Goal: Information Seeking & Learning: Compare options

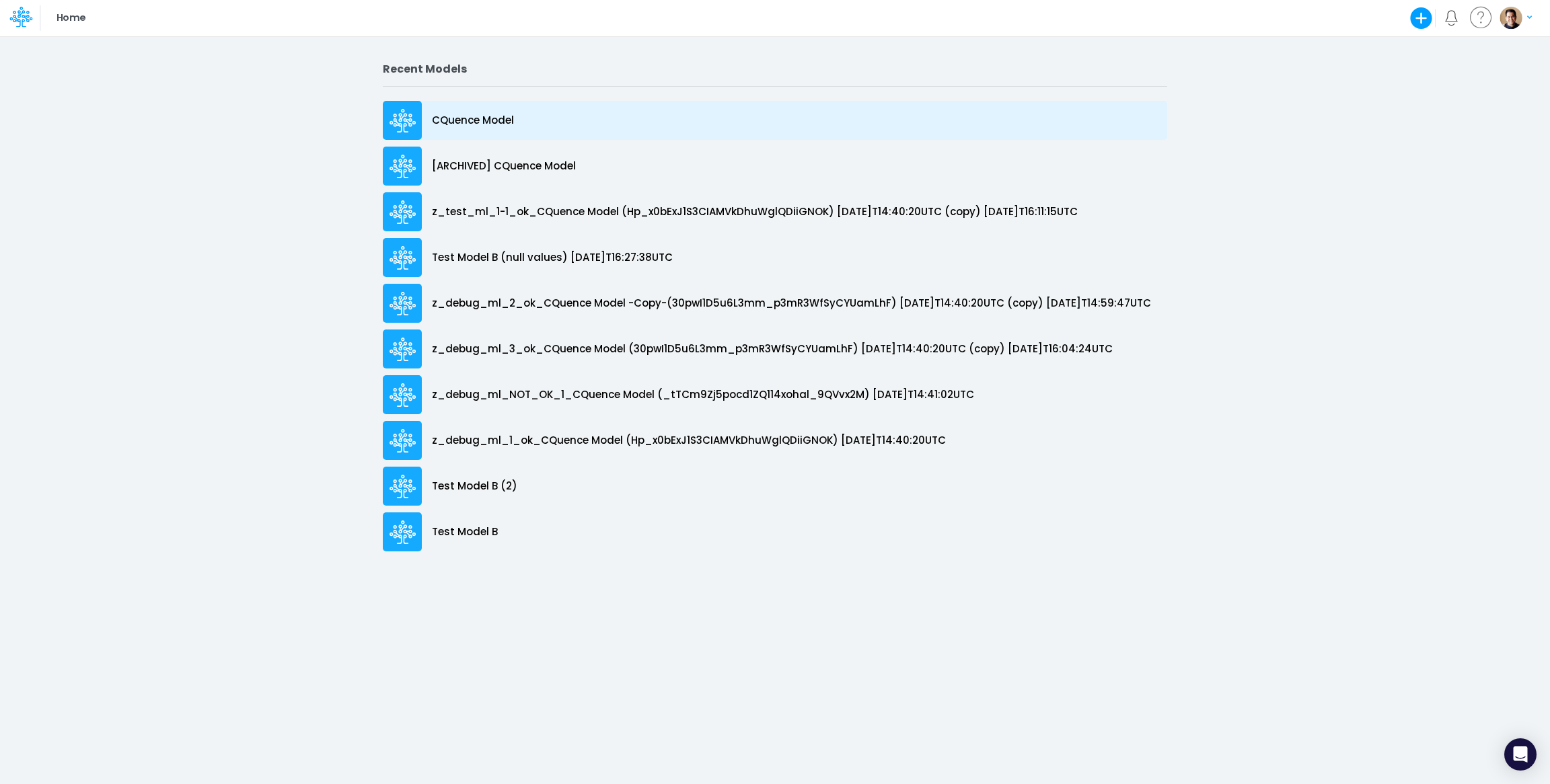
click at [487, 116] on p "CQuence Model" at bounding box center [473, 121] width 82 height 16
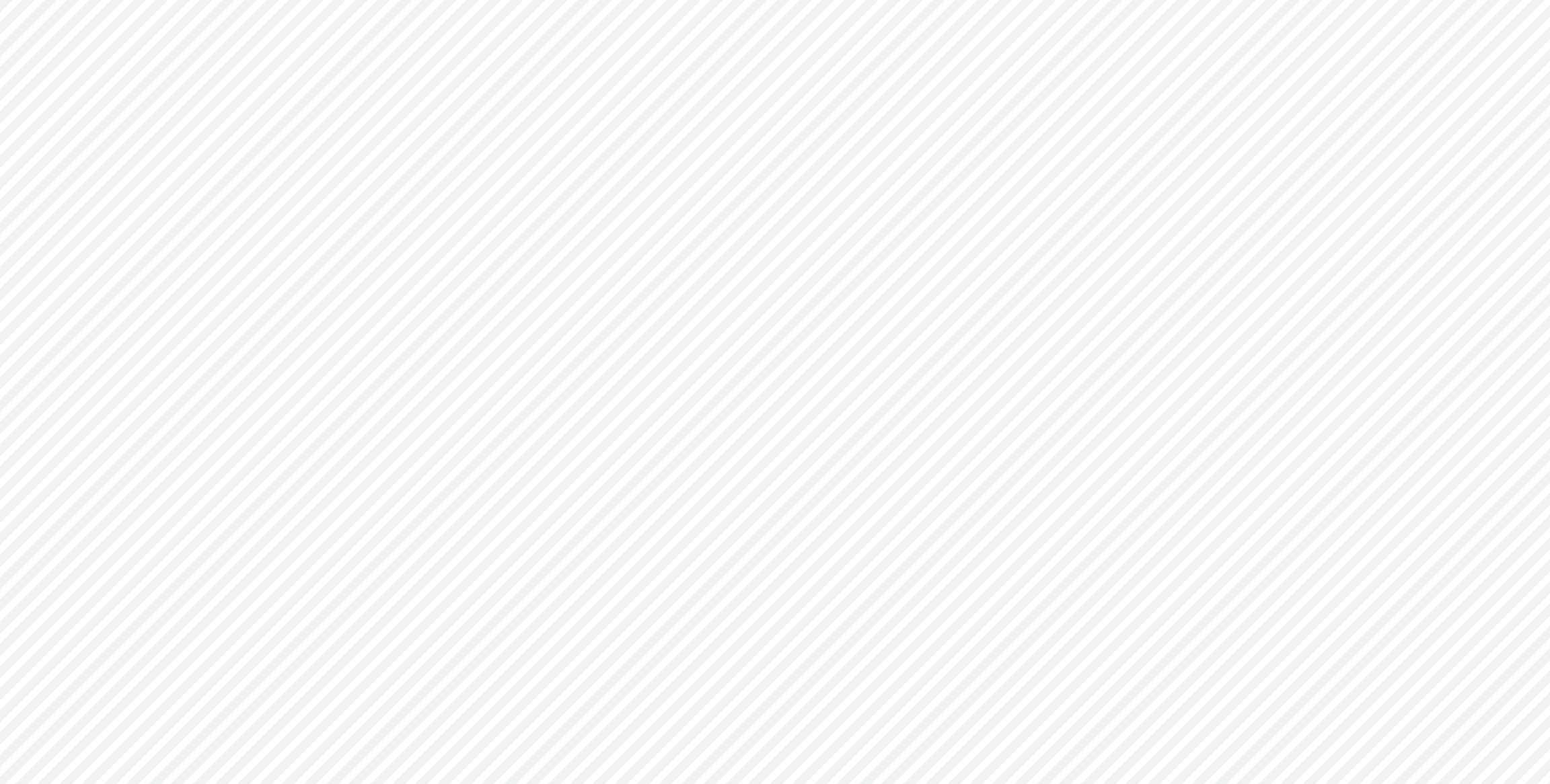
type input "Consolidated All by Month"
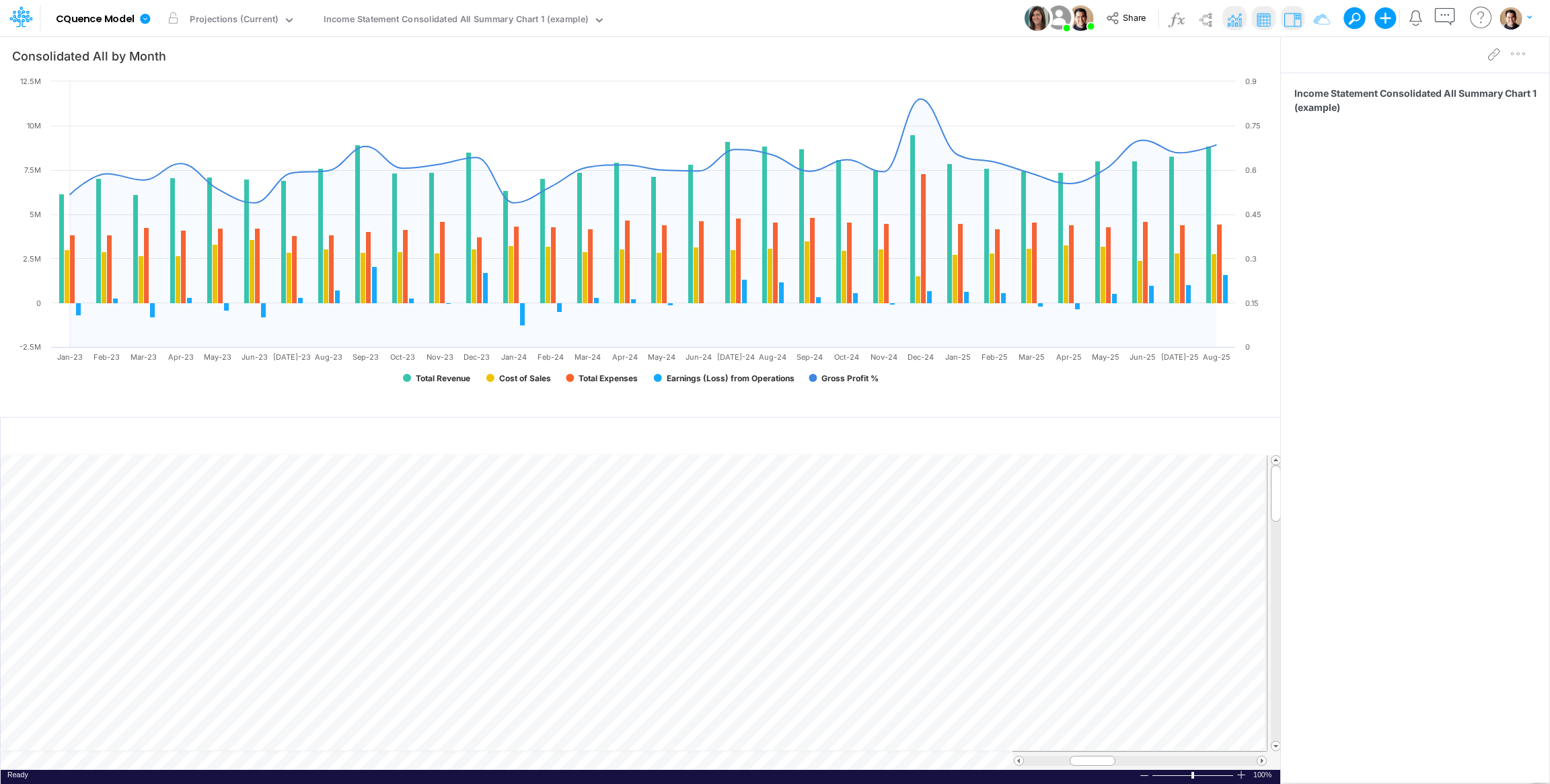
click at [857, 20] on div "Model CQuence Model Edit model settings Duplicate Import QuickBooks QuickBooks …" at bounding box center [775, 18] width 1395 height 36
click at [889, 21] on div "Model CQuence Model Edit model settings Duplicate Import QuickBooks QuickBooks …" at bounding box center [775, 18] width 1395 height 36
click at [876, 25] on div "Model CQuence Model Edit model settings Duplicate Import QuickBooks QuickBooks …" at bounding box center [775, 18] width 1395 height 36
click at [458, 25] on div "Income Statement Consolidated All Summary Chart 1 (example)" at bounding box center [456, 21] width 264 height 16
type input "templ"
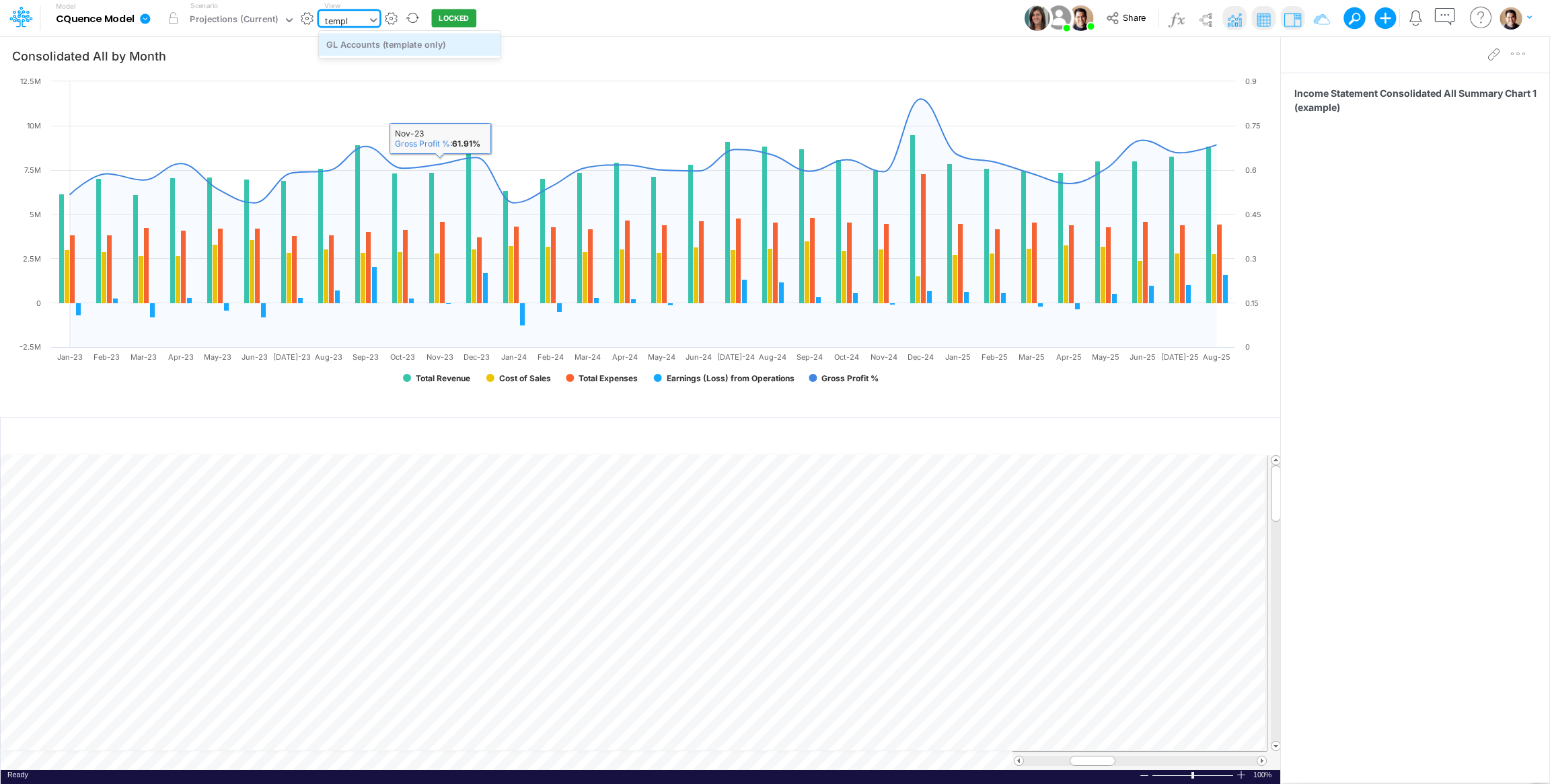
click at [429, 44] on div "GL Accounts (template only)" at bounding box center [409, 44] width 181 height 22
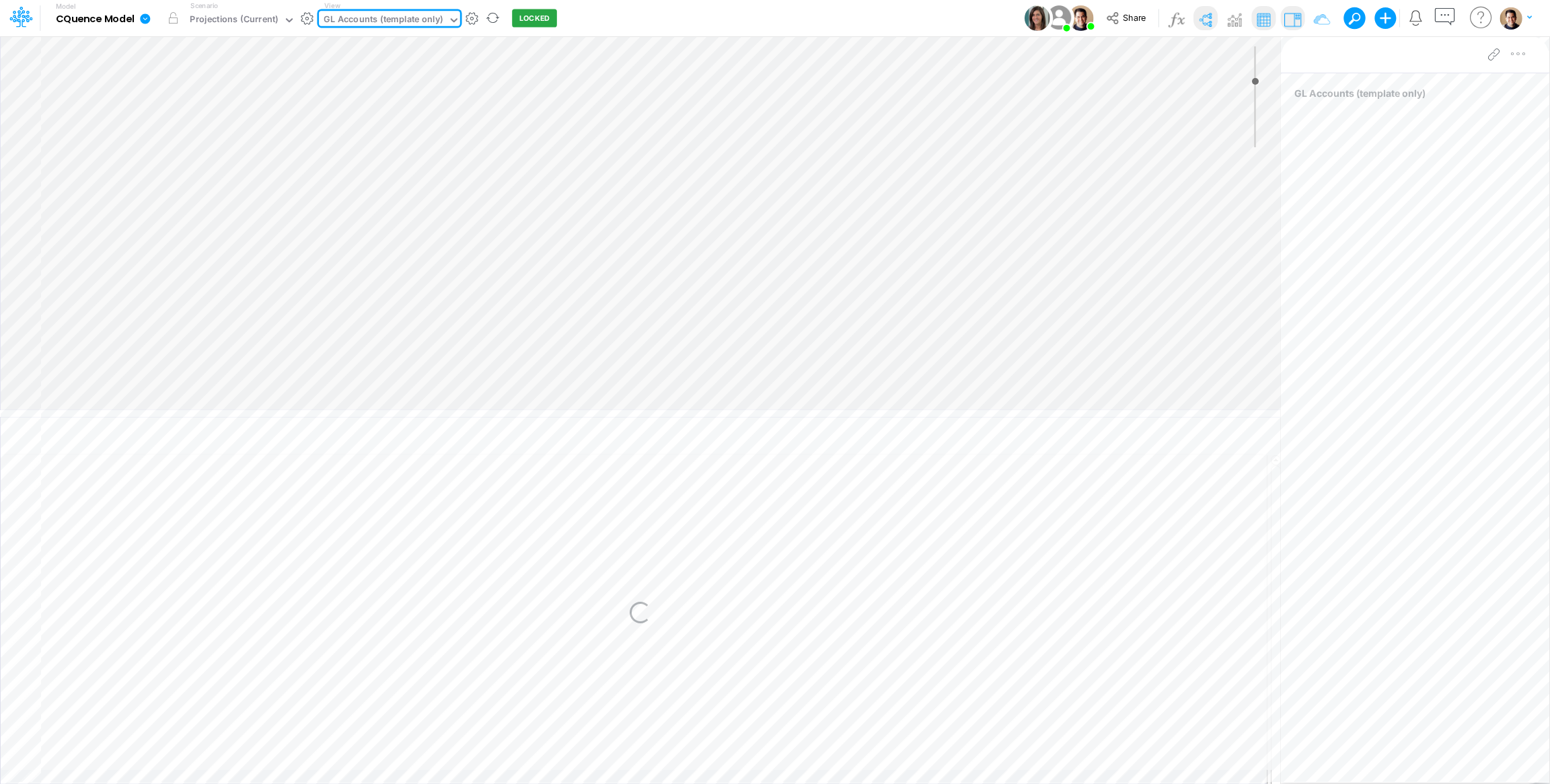
type input "0"
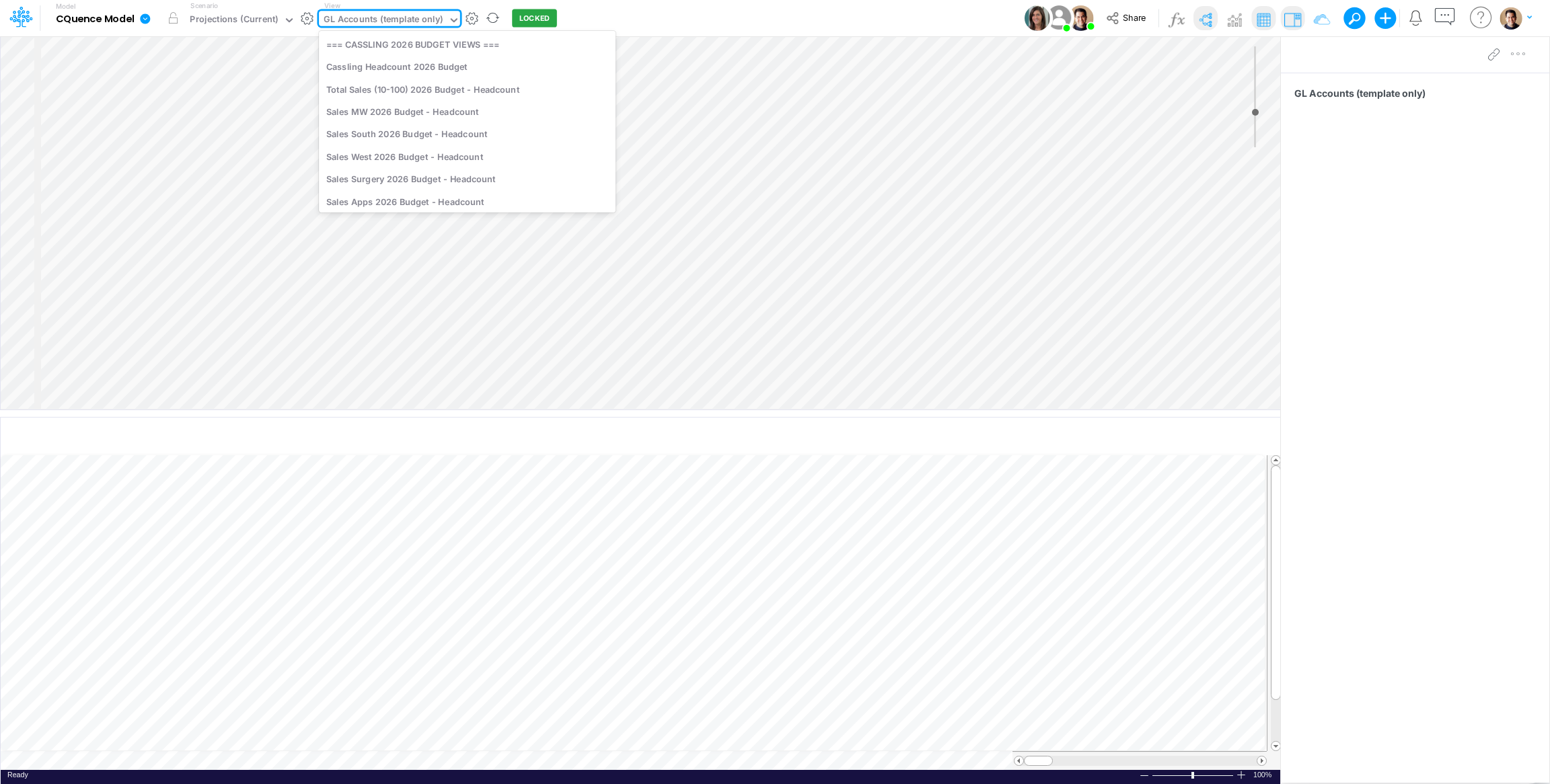
click at [393, 25] on div "GL Accounts (template only)" at bounding box center [383, 21] width 119 height 16
type input "drill-d"
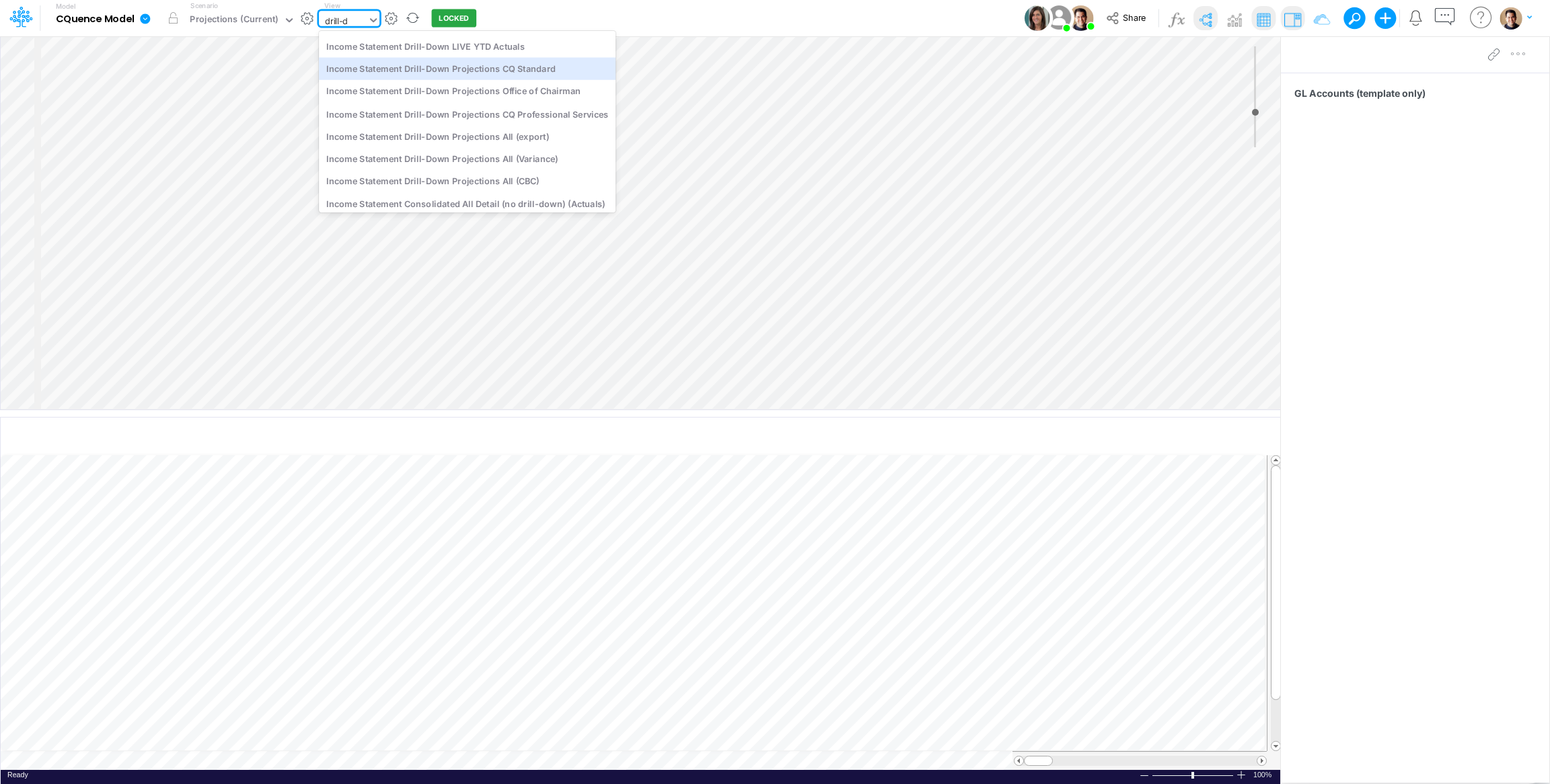
scroll to position [0, 0]
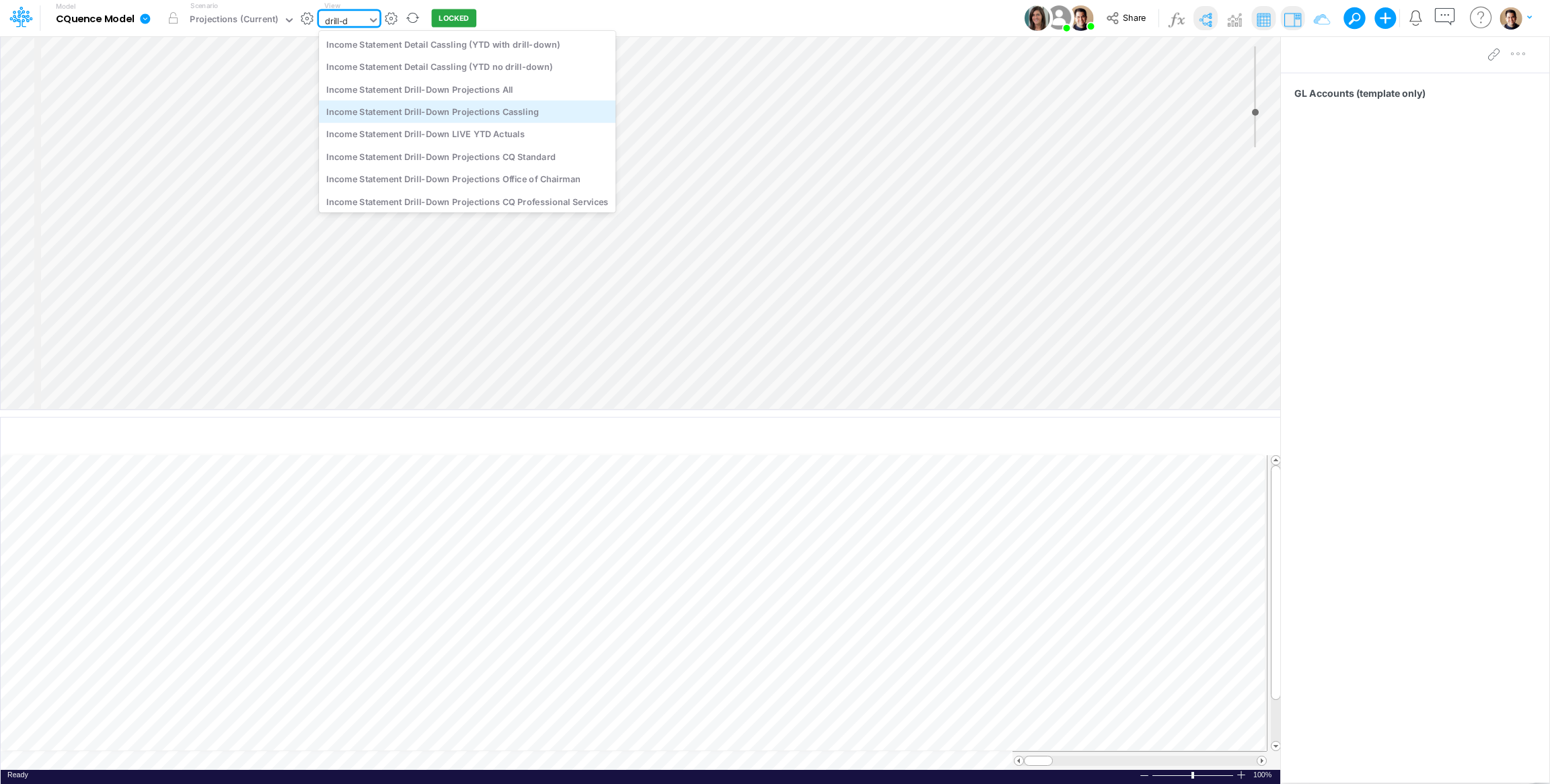
click at [526, 110] on div "Income Statement Drill-Down Projections Cassling" at bounding box center [467, 112] width 297 height 22
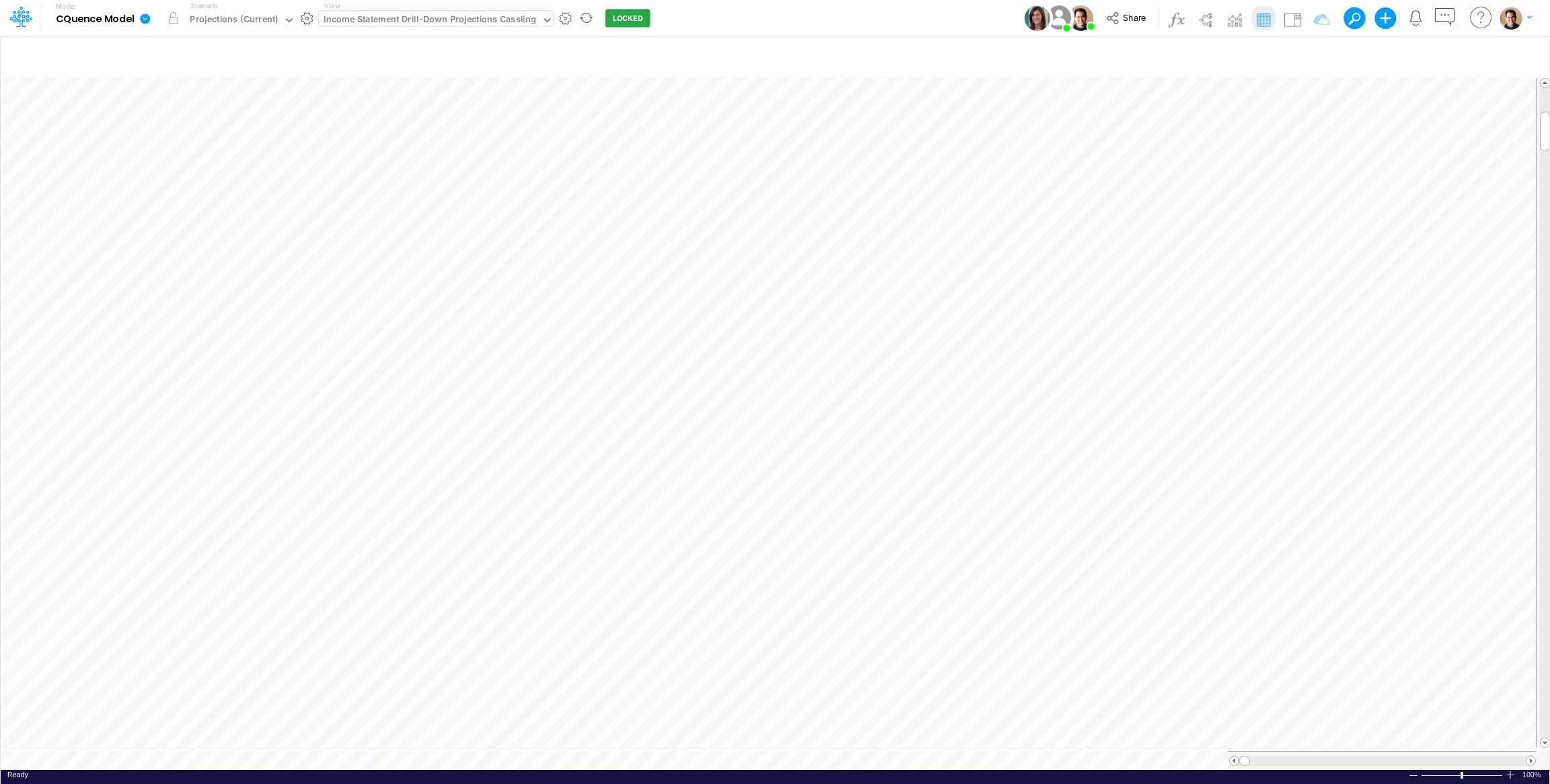
scroll to position [0, 2]
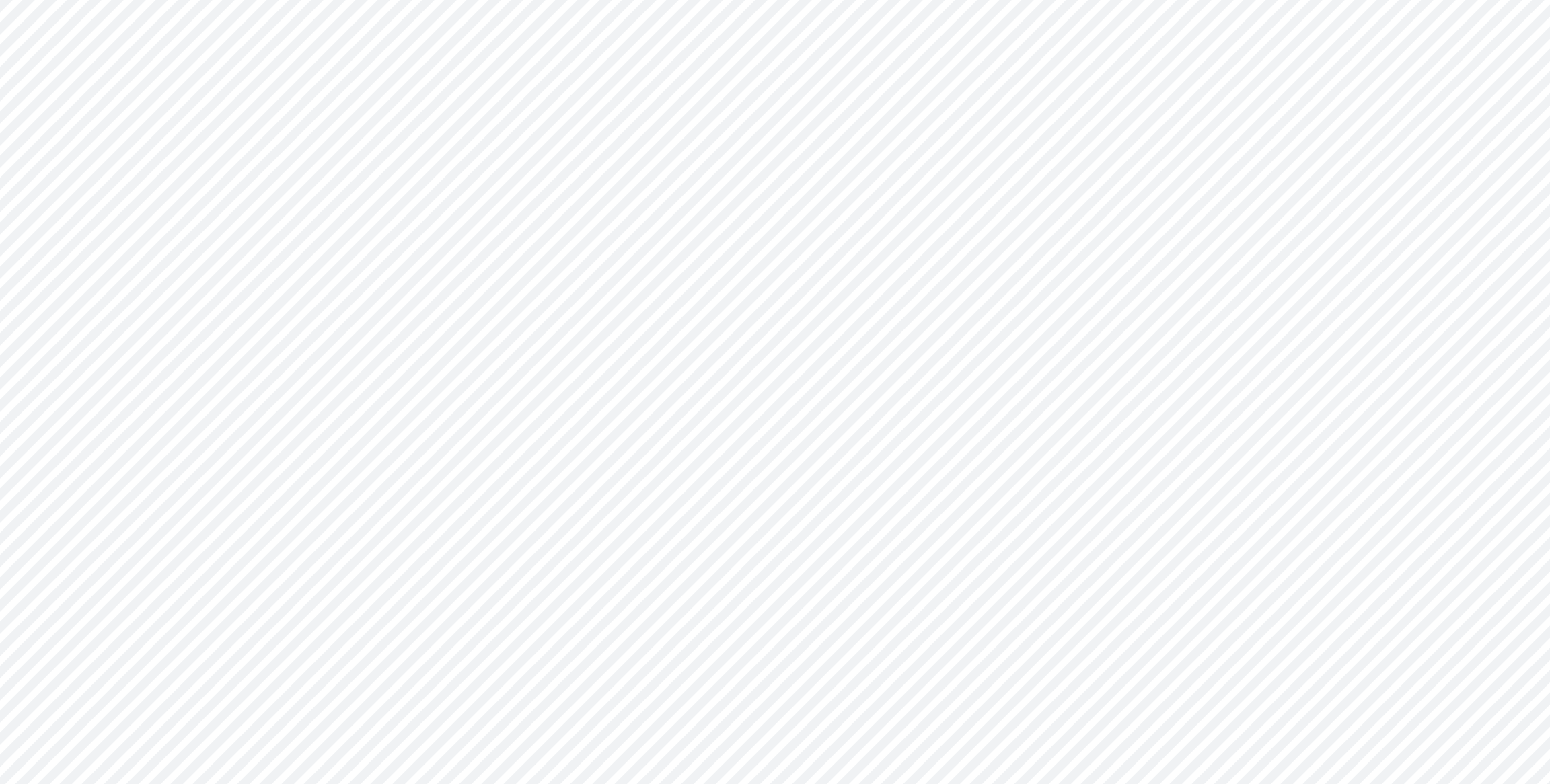
type input "Consolidated All by Month"
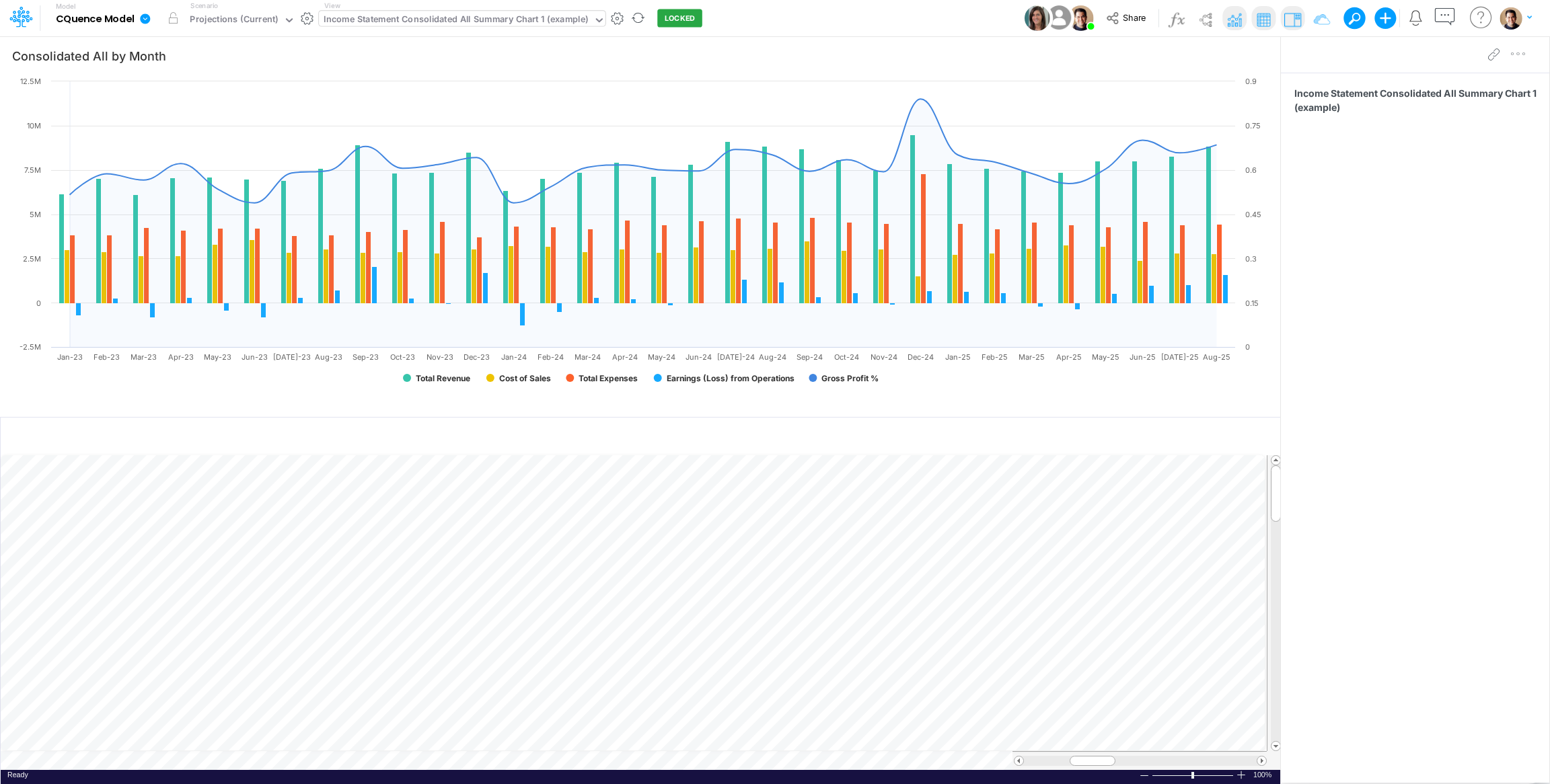
click at [508, 24] on div "Income Statement Consolidated All Summary Chart 1 (example)" at bounding box center [456, 21] width 264 height 16
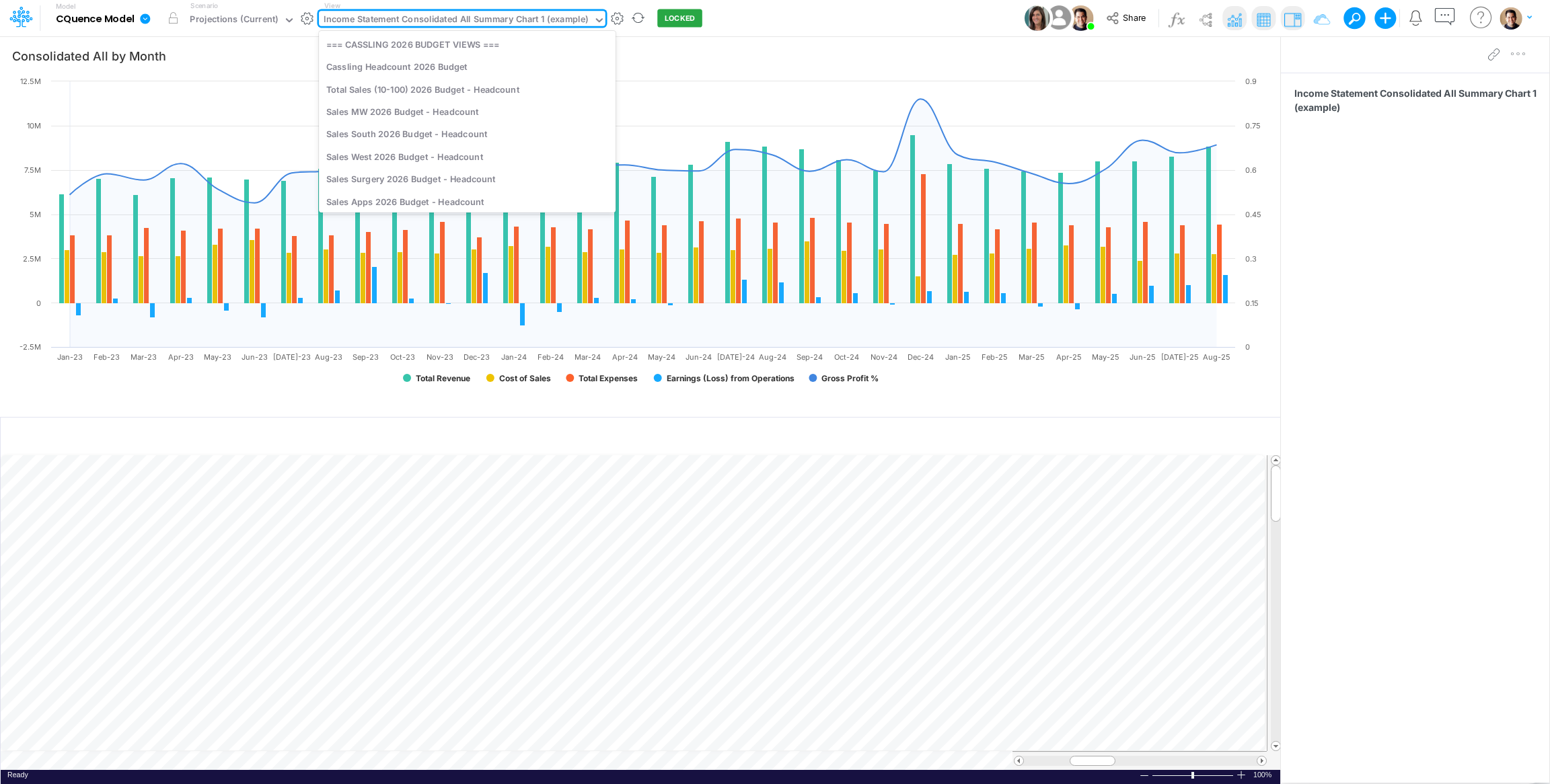
scroll to position [2177, 0]
type input "proj"
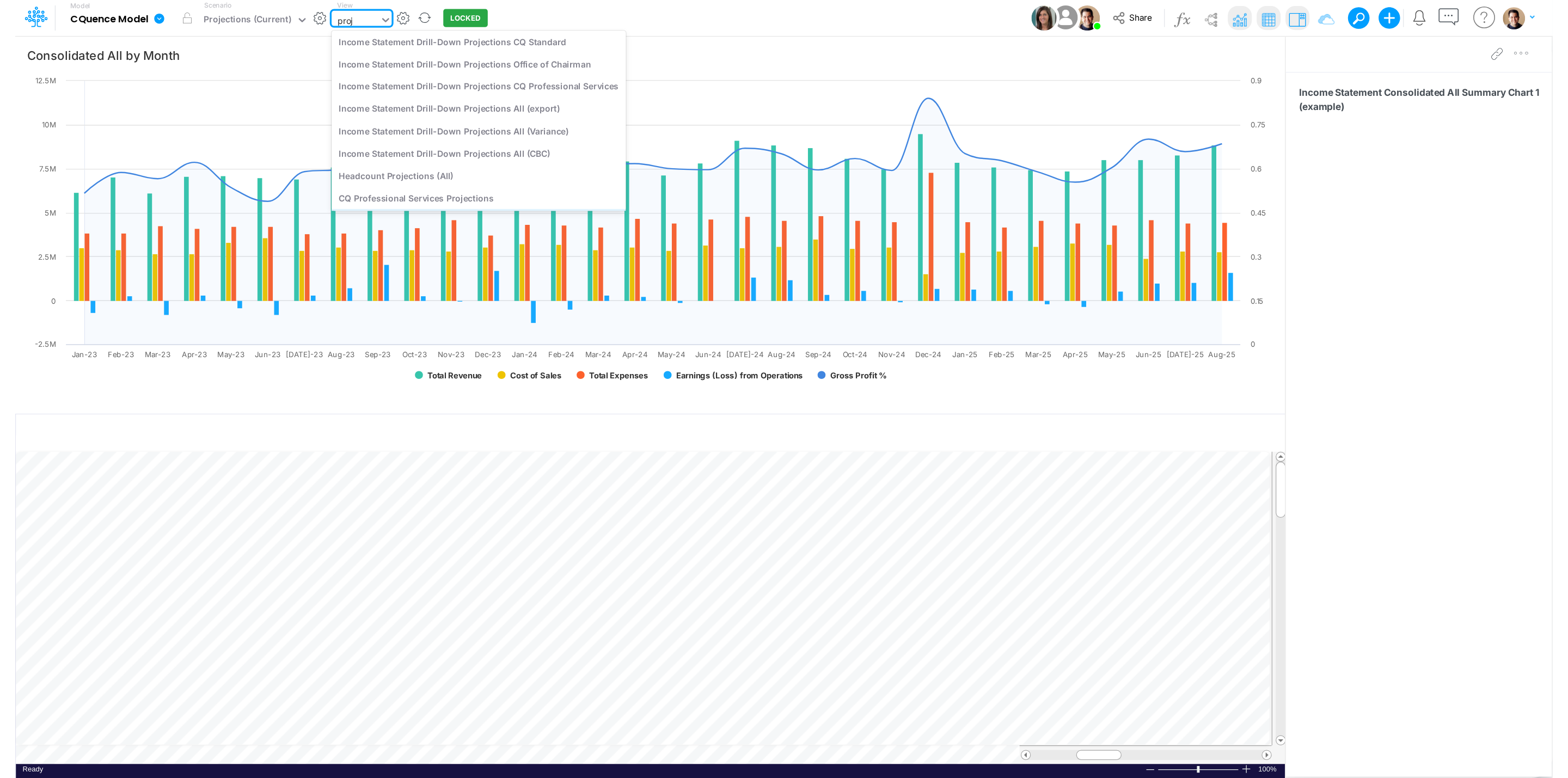
scroll to position [0, 0]
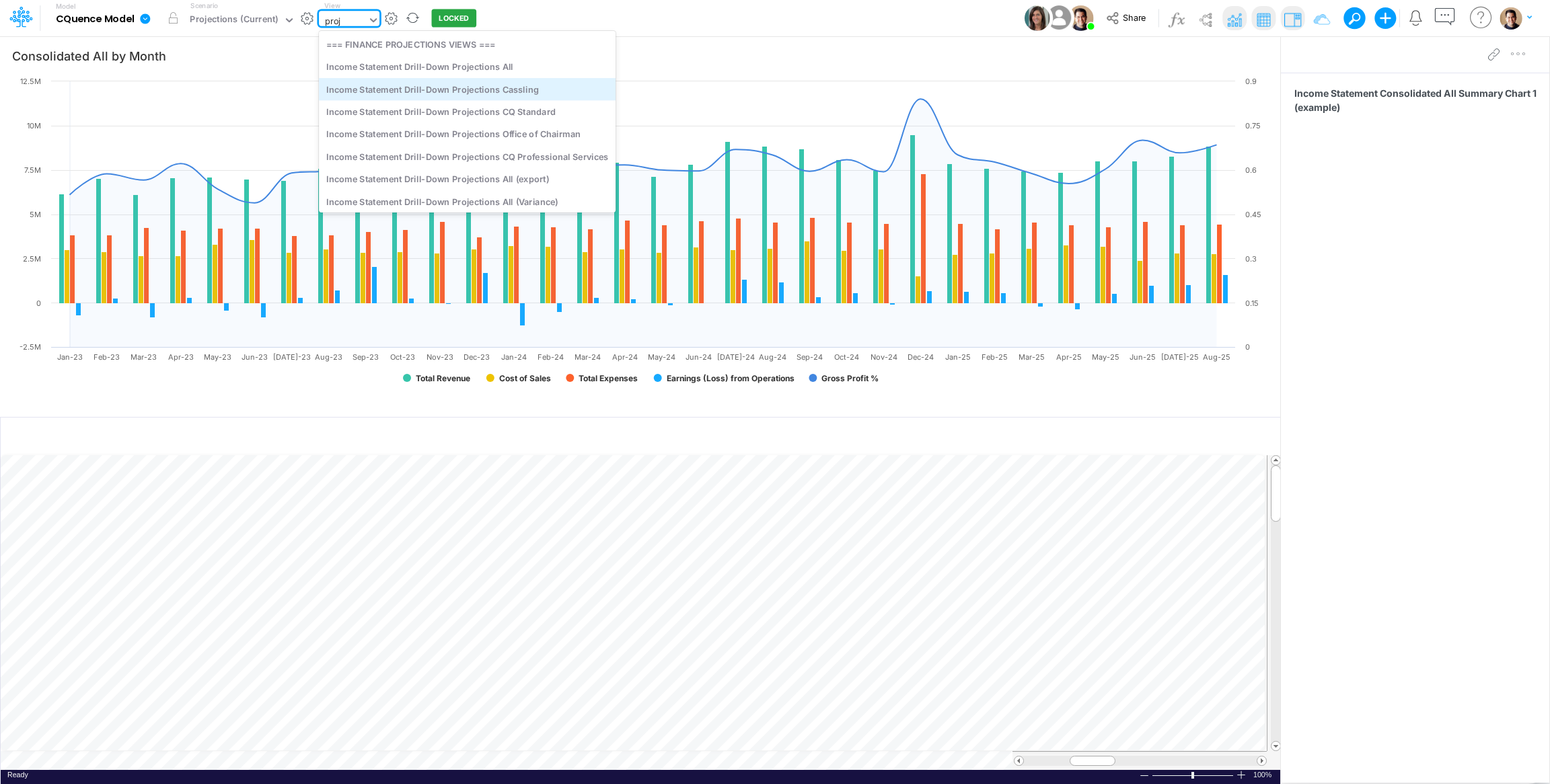
click at [535, 97] on div "Income Statement Drill-Down Projections Cassling" at bounding box center [467, 89] width 297 height 22
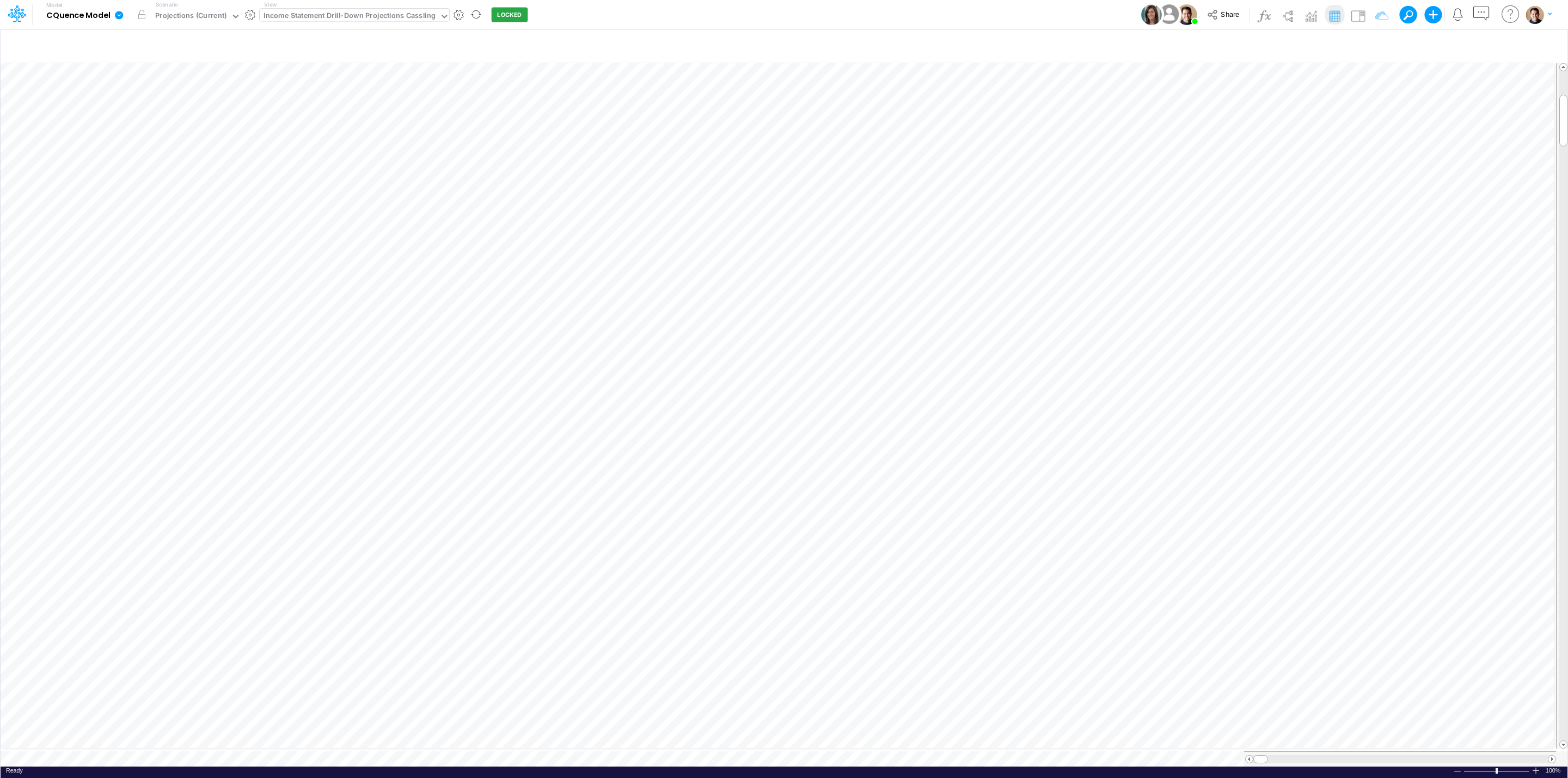
click at [202, 25] on div "Scenario Projections (Current)" at bounding box center [197, 15] width 93 height 28
click at [205, 15] on div "Projections (Current)" at bounding box center [190, 17] width 71 height 13
click at [1037, 13] on div "Model CQuence Model Edit model settings Duplicate Import QuickBooks QuickBooks …" at bounding box center [784, 15] width 1412 height 29
click at [1254, 42] on icon "button" at bounding box center [1466, 46] width 16 height 12
click at [183, 10] on div "Projections (Current)" at bounding box center [190, 17] width 71 height 13
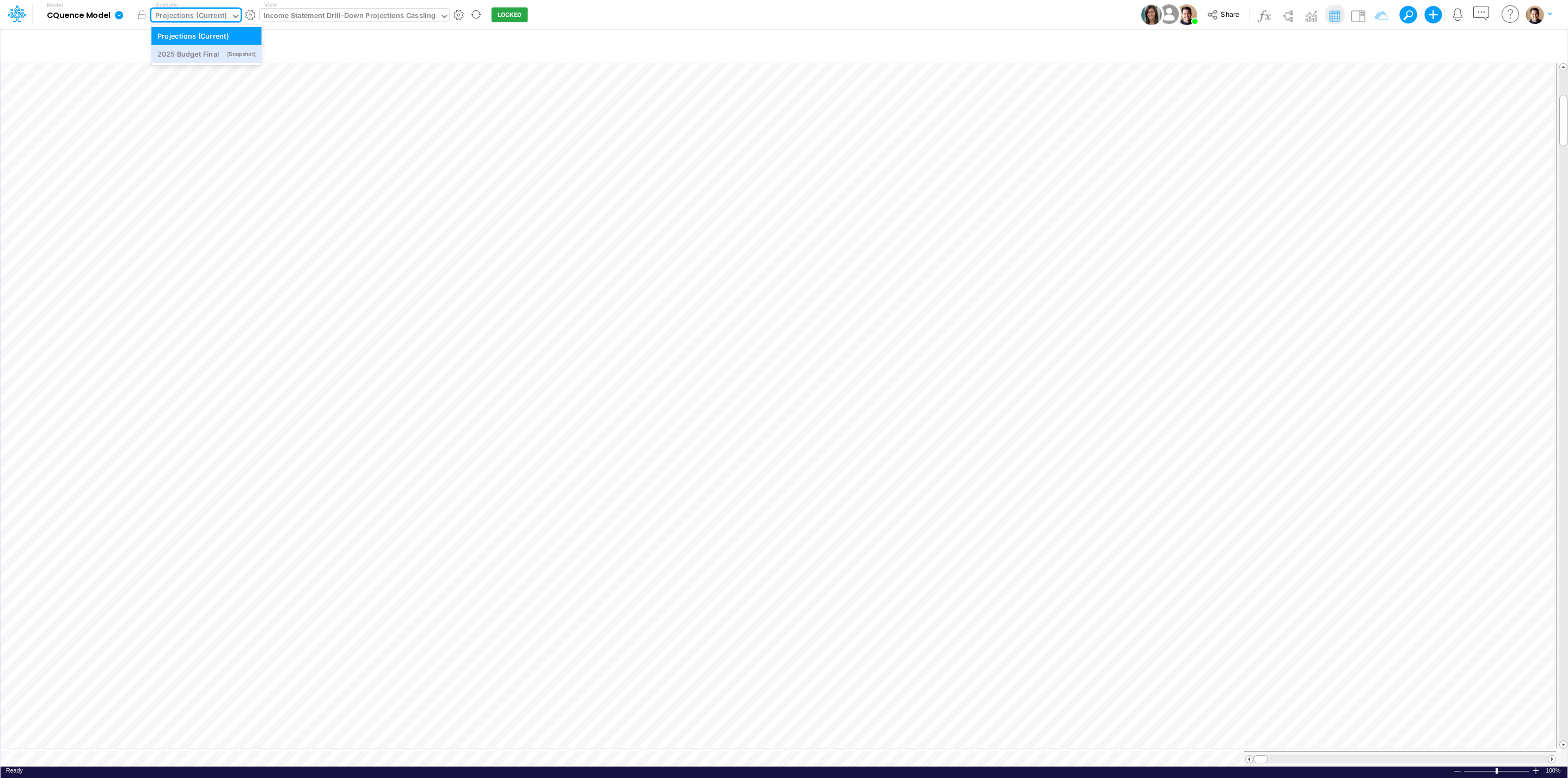
click at [197, 53] on div "2025 Budget Final" at bounding box center [188, 54] width 62 height 10
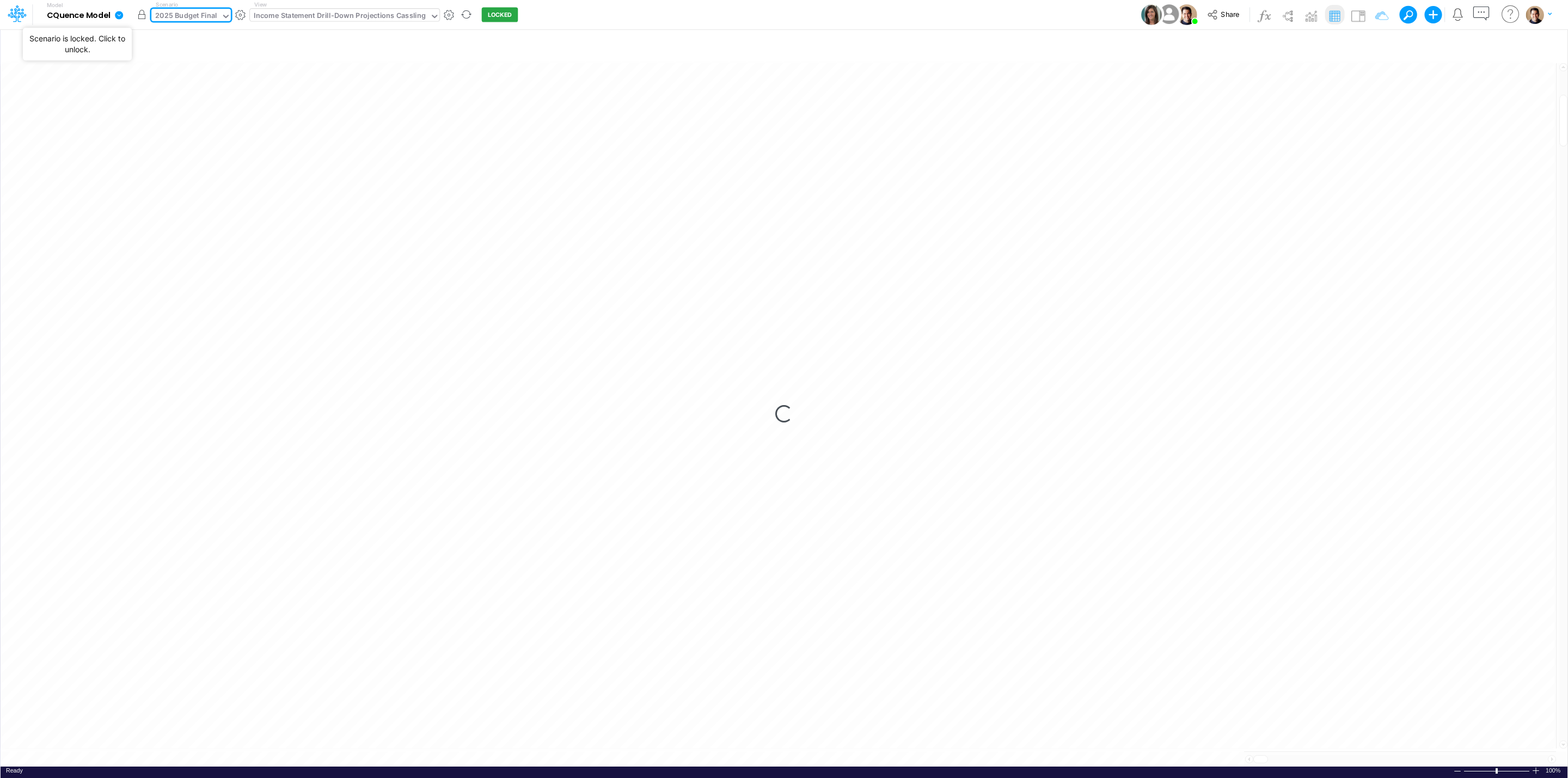
click at [144, 15] on button "button" at bounding box center [142, 15] width 20 height 20
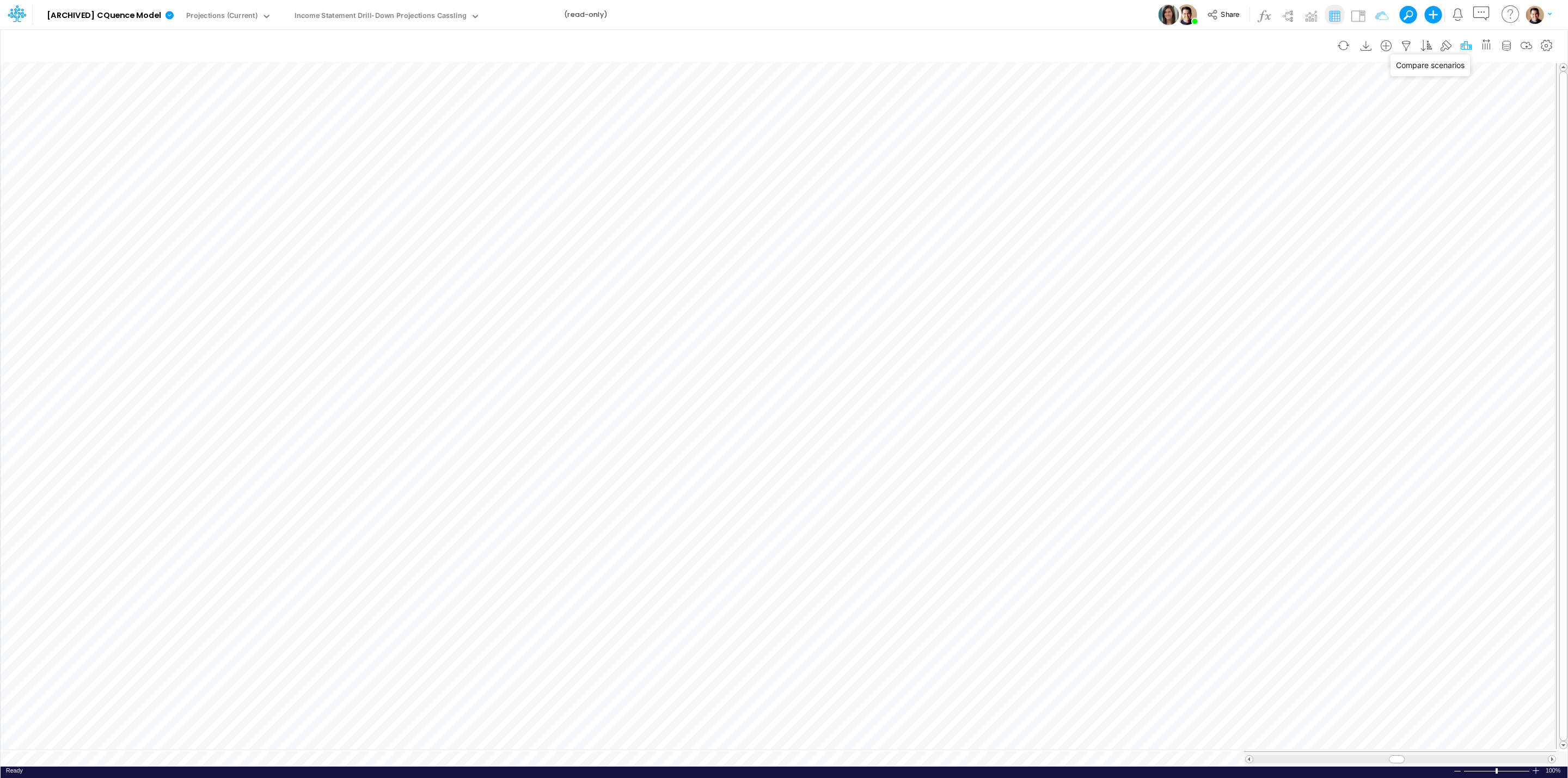
click at [1459, 44] on icon "button" at bounding box center [1466, 46] width 16 height 12
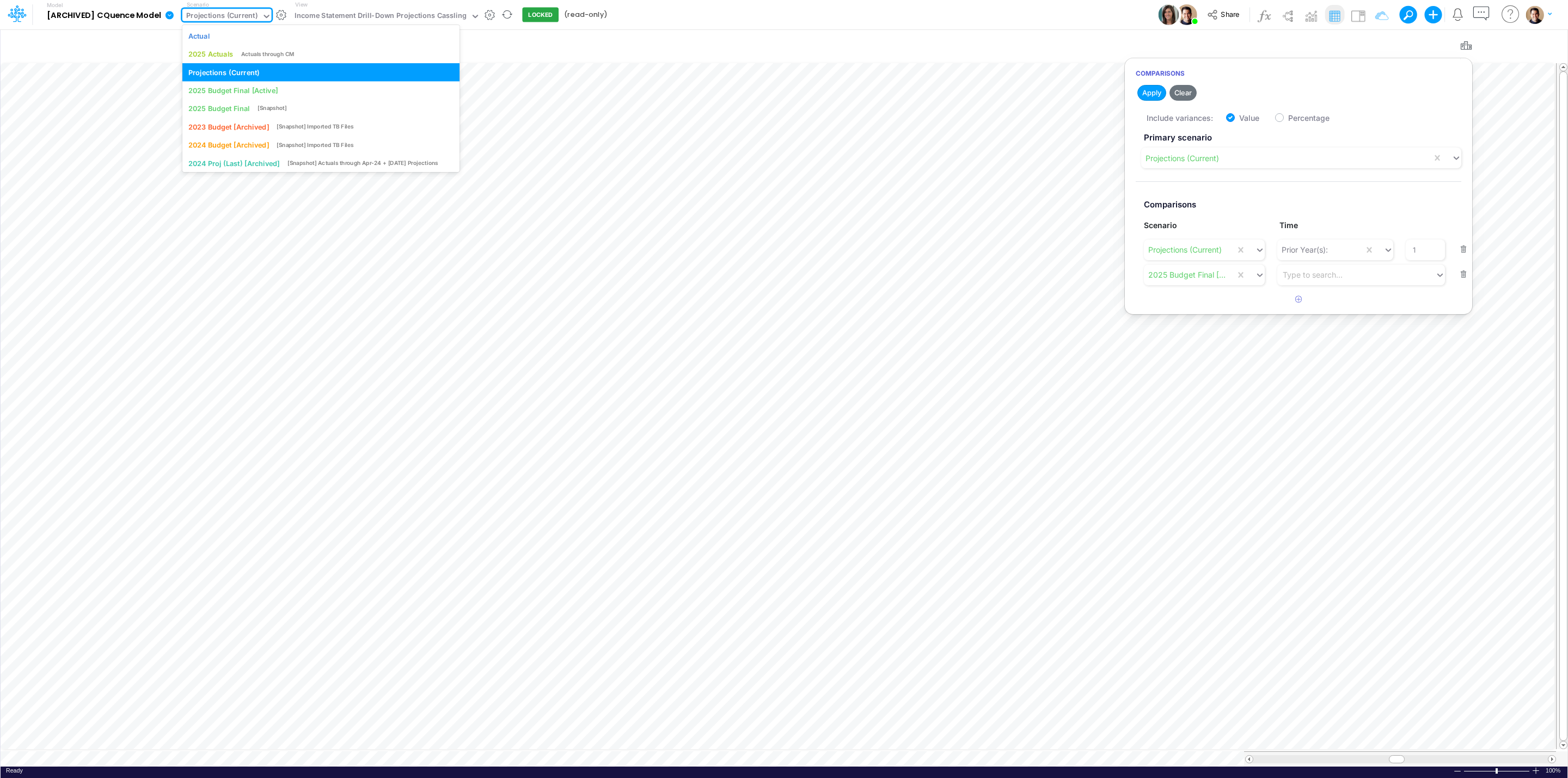
click at [215, 12] on div "Projections (Current)" at bounding box center [222, 17] width 71 height 13
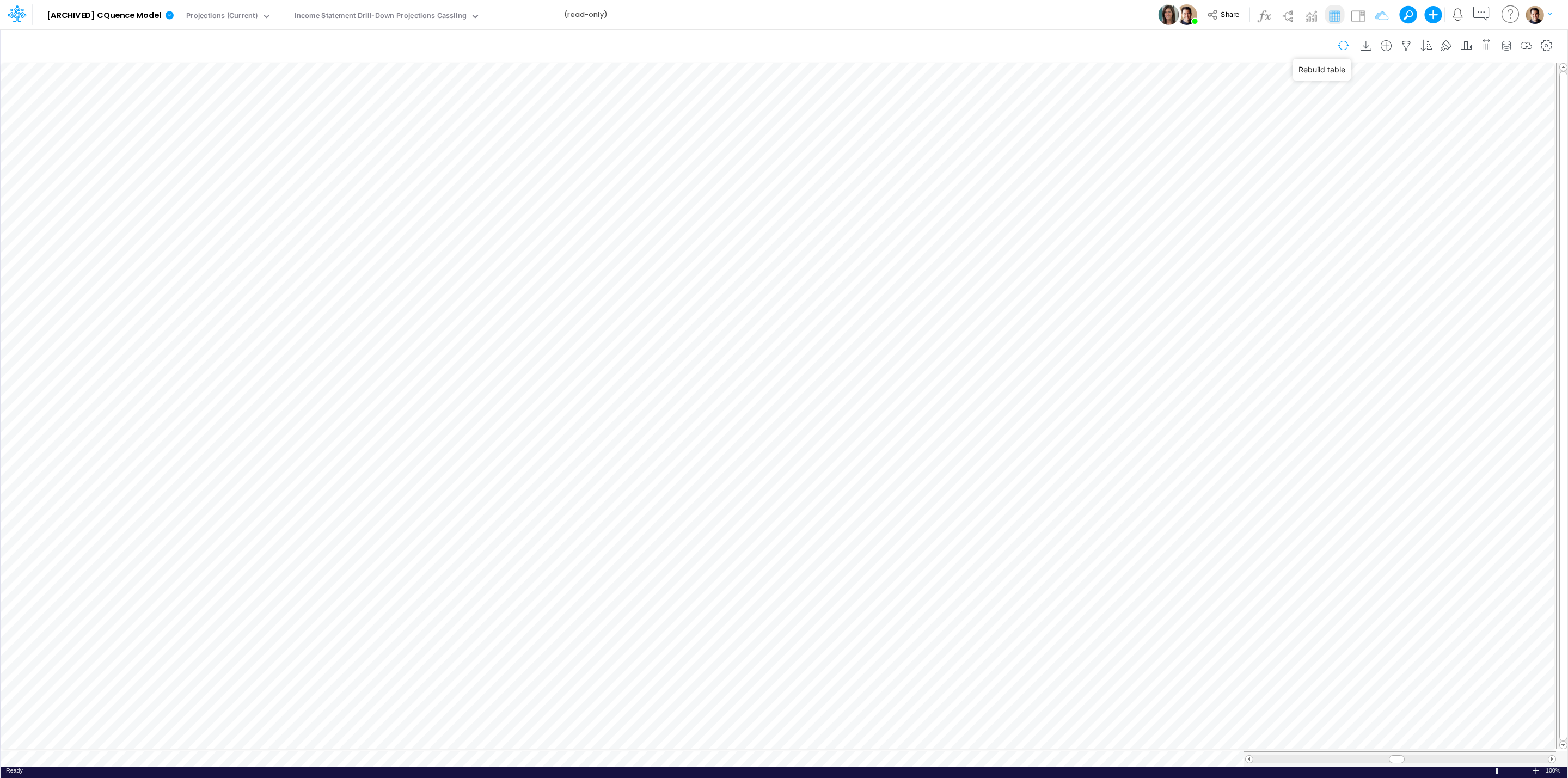
click at [1339, 48] on button "button" at bounding box center [1344, 46] width 26 height 19
click at [1464, 46] on icon "button" at bounding box center [1466, 46] width 16 height 12
click at [226, 9] on div "Projections (Current)" at bounding box center [222, 17] width 79 height 16
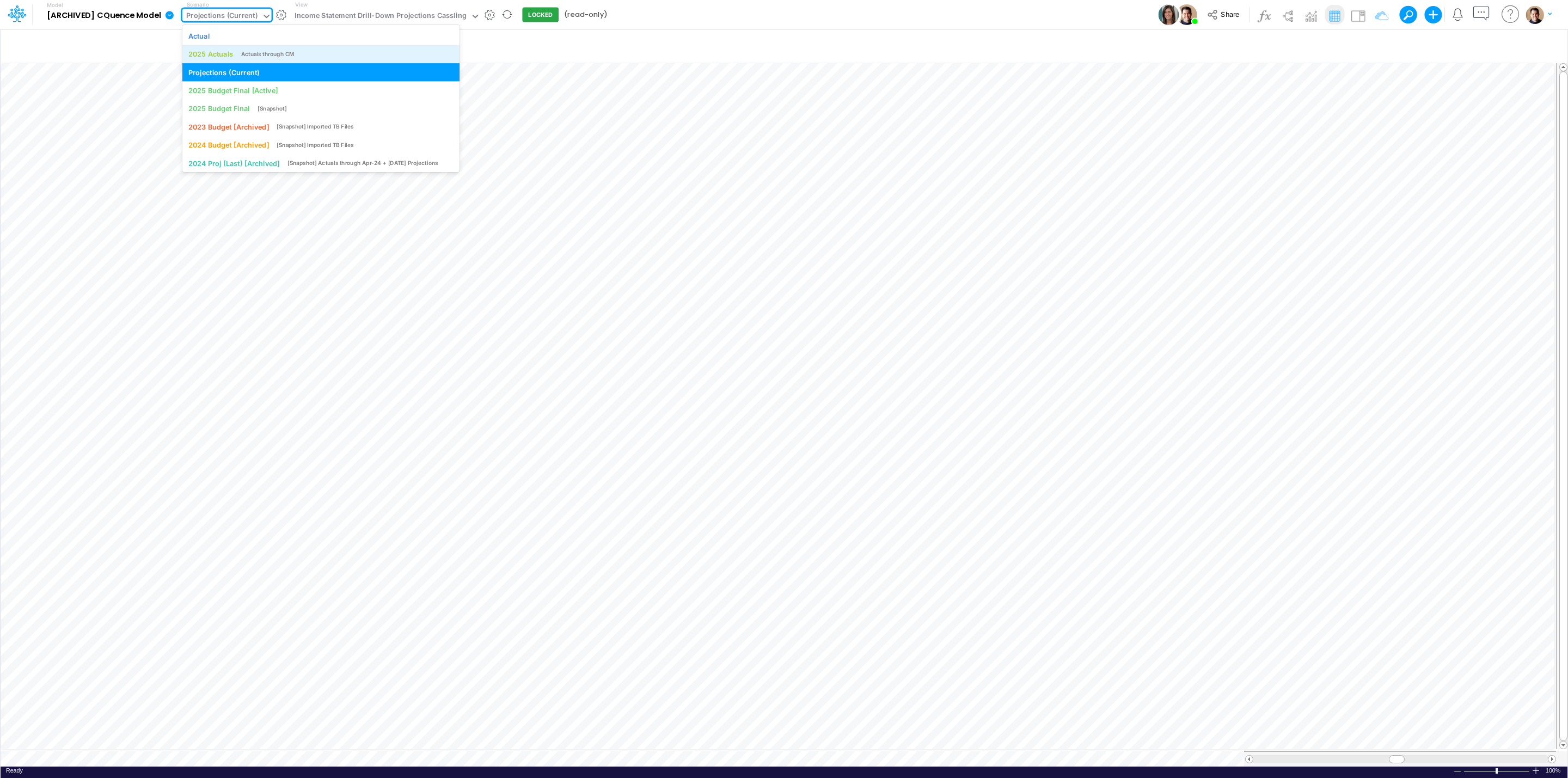
click at [229, 51] on div "2025 Actuals" at bounding box center [211, 54] width 45 height 10
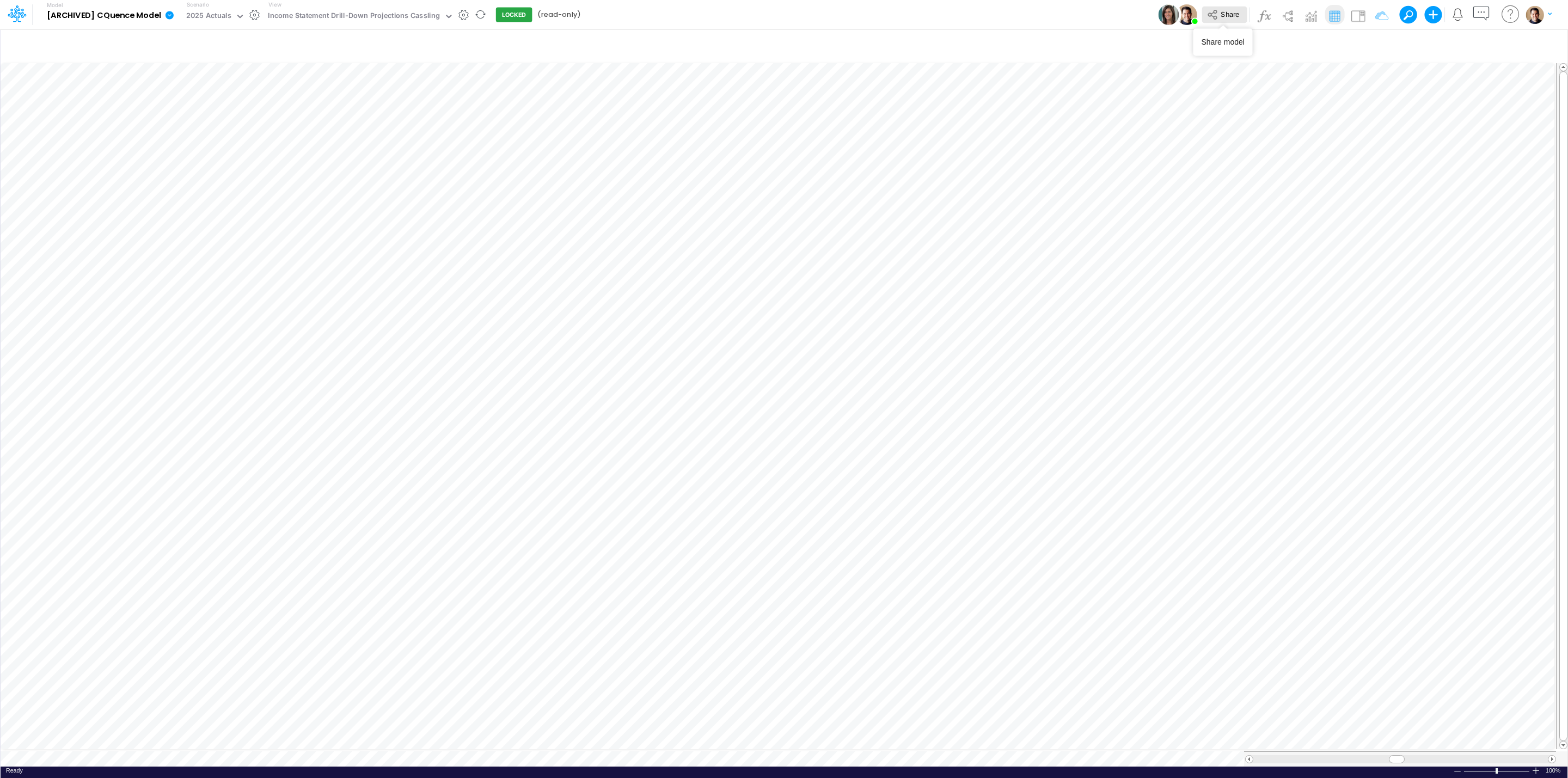
click at [1227, 15] on span "Share" at bounding box center [1230, 13] width 19 height 8
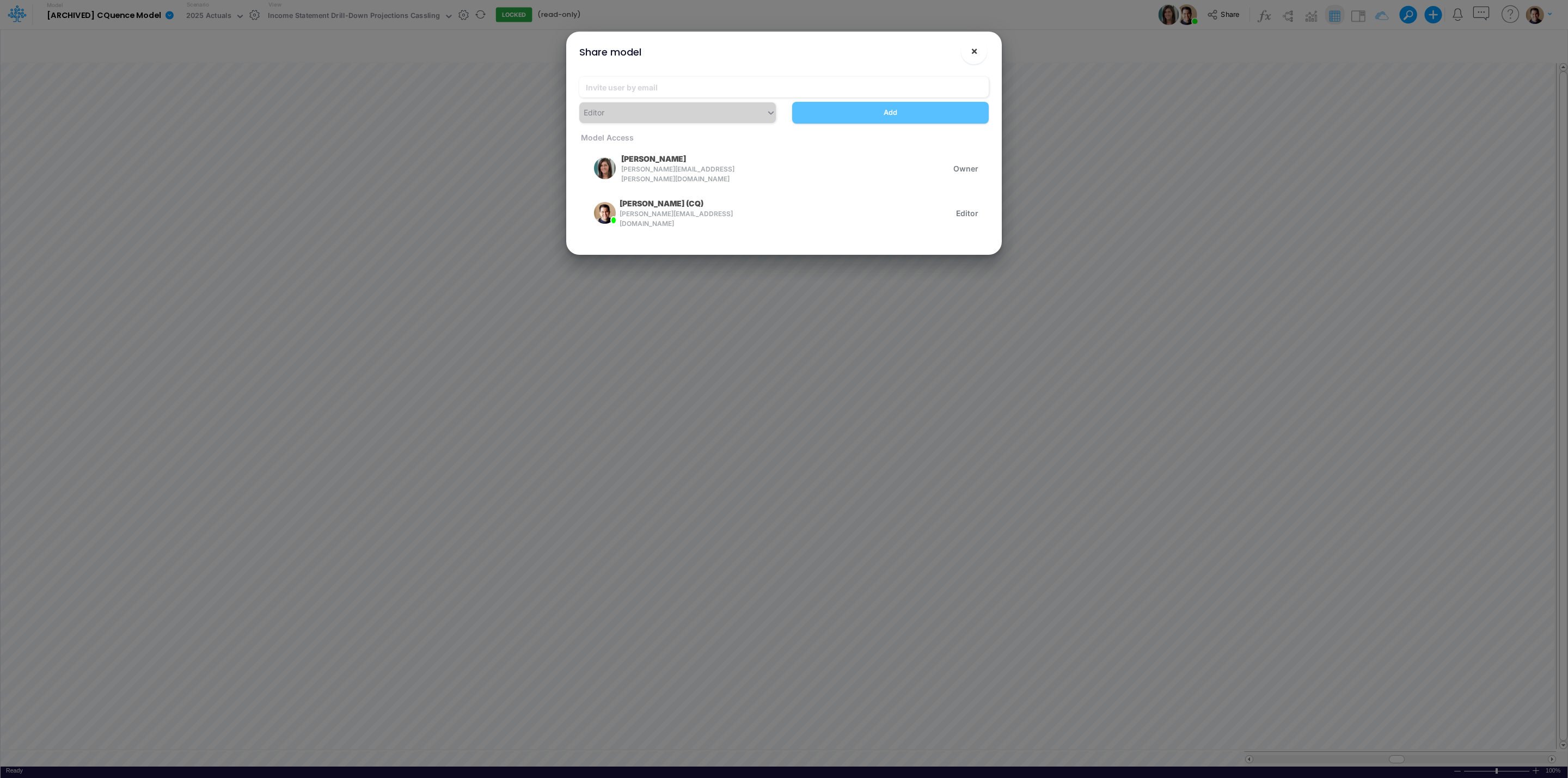
click at [977, 54] on button "×" at bounding box center [974, 51] width 26 height 26
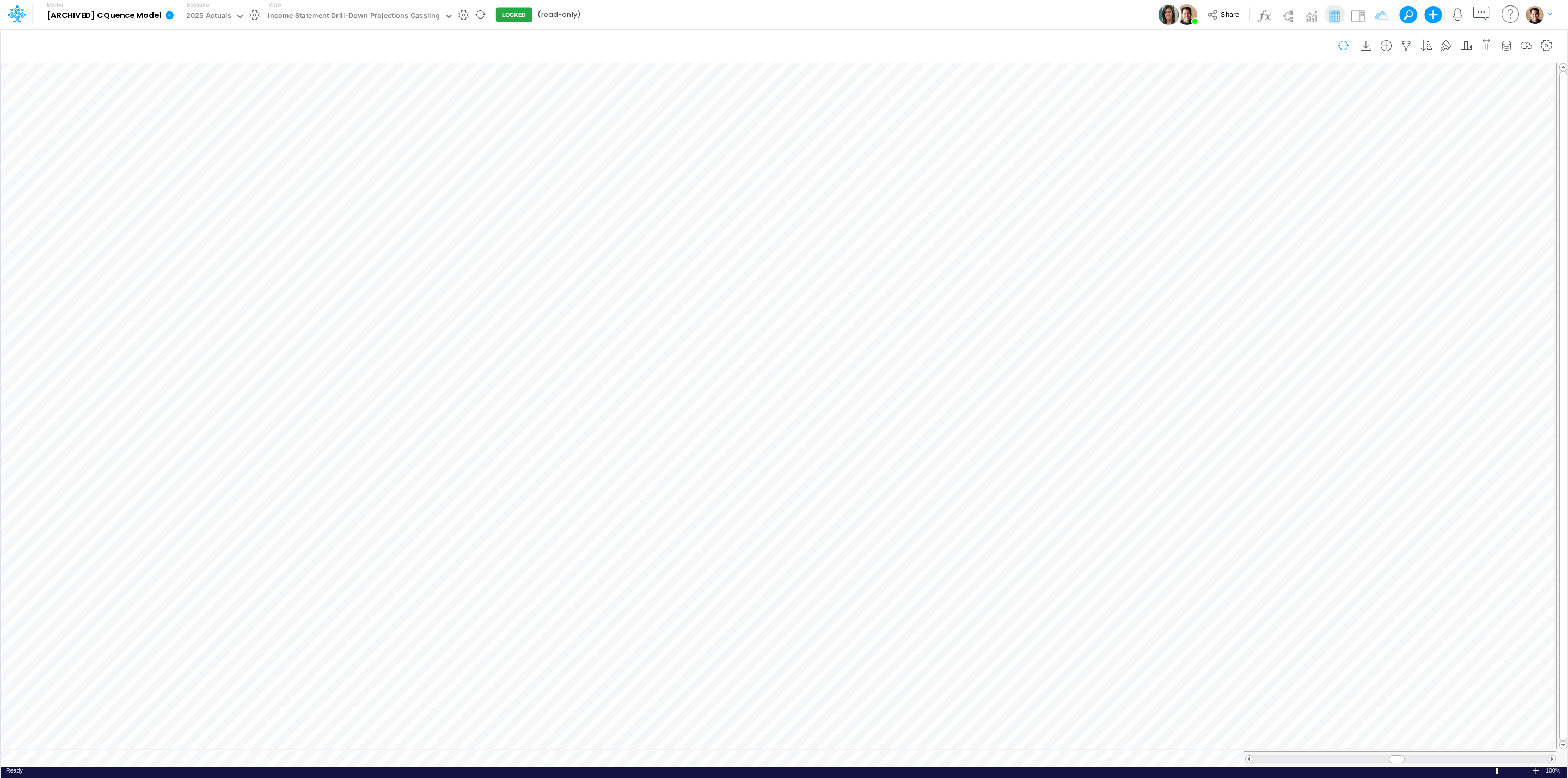
click at [1338, 45] on button "button" at bounding box center [1344, 46] width 26 height 19
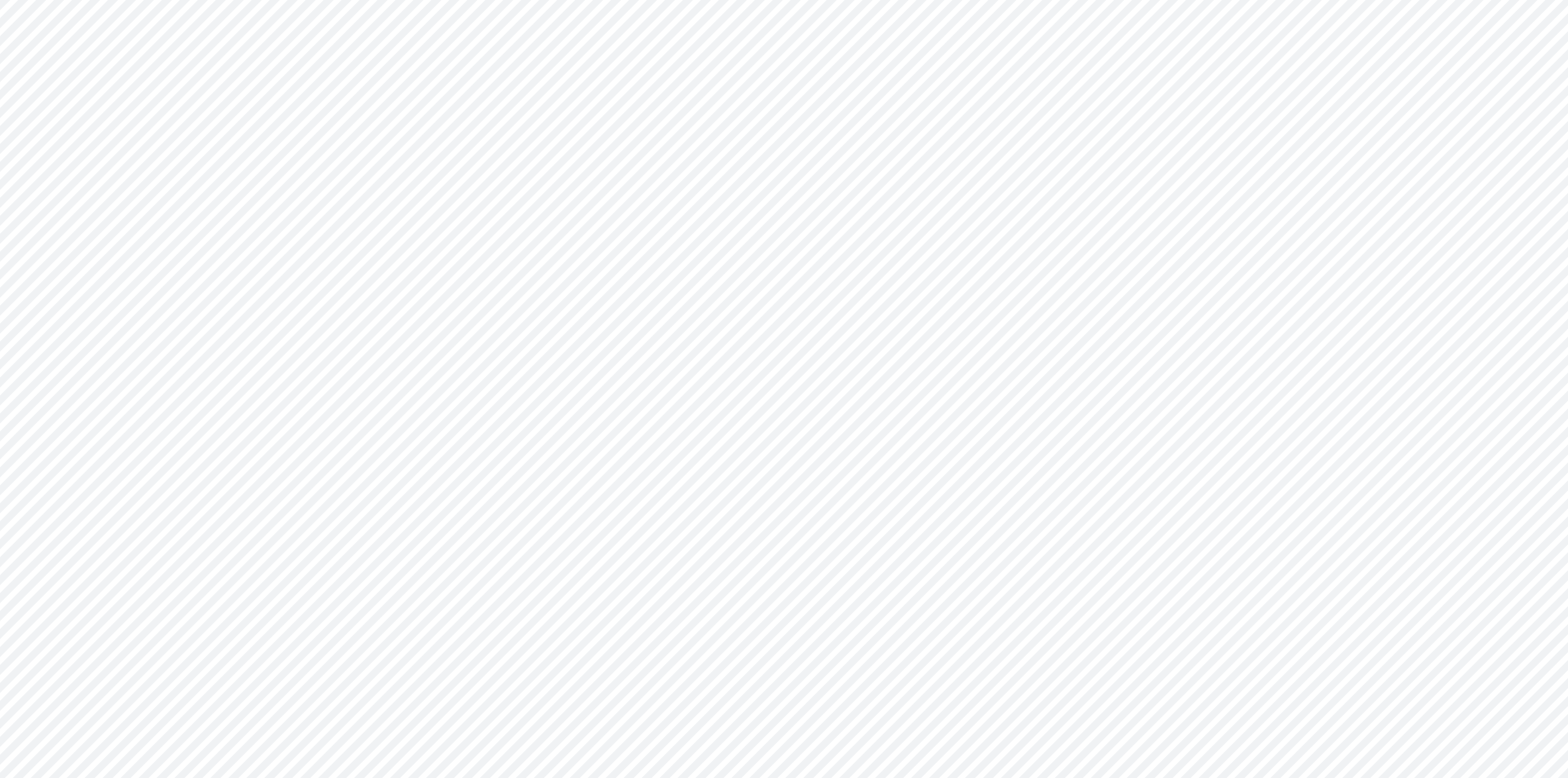
type input "Consolidated All by Month"
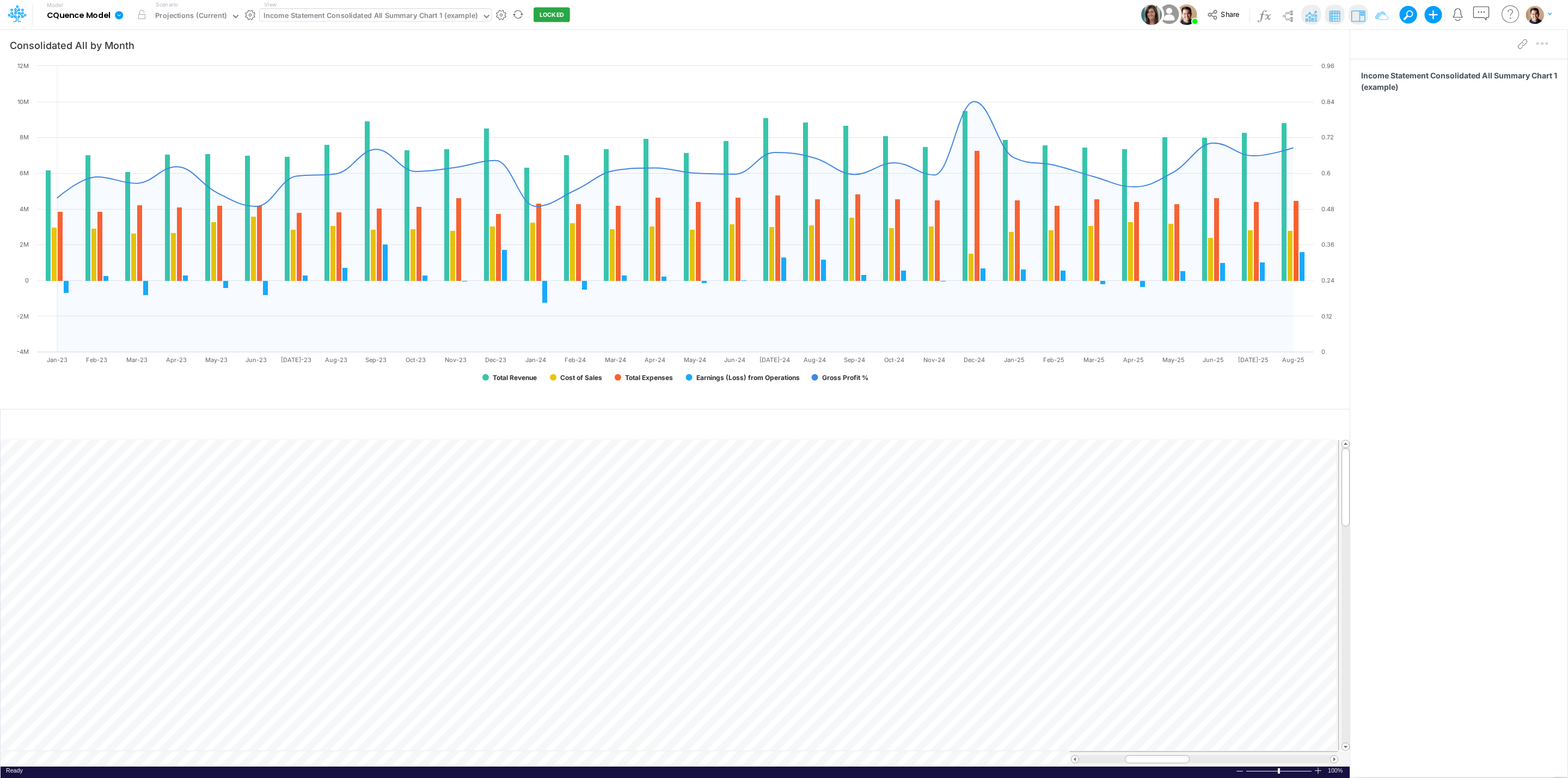
click at [386, 19] on div "Income Statement Consolidated All Summary Chart 1 (example)" at bounding box center [370, 17] width 214 height 13
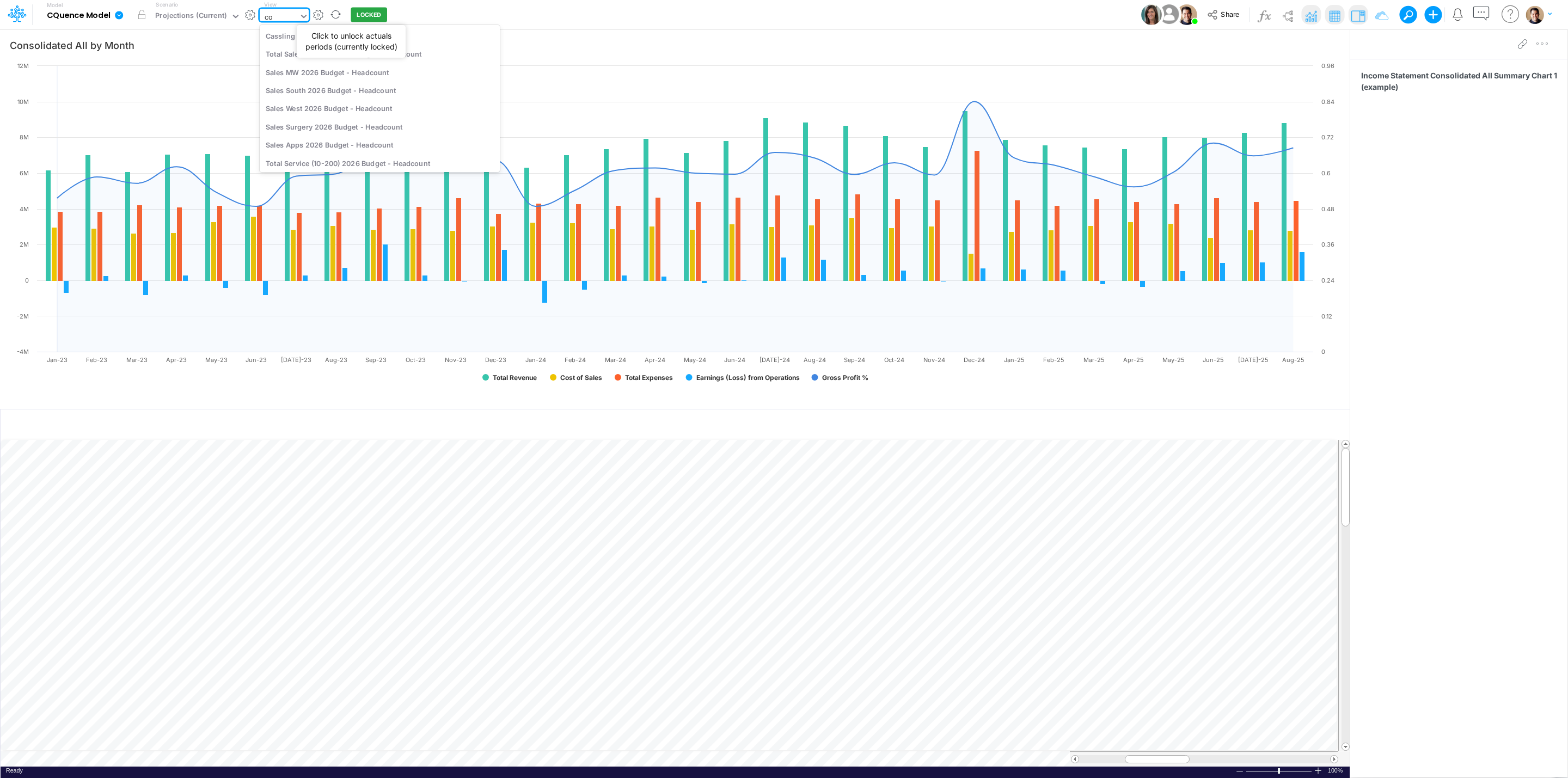
type input "c"
type input "drill-do"
click at [431, 69] on div "Income Statement Drill-Down Projections All" at bounding box center [379, 72] width 240 height 18
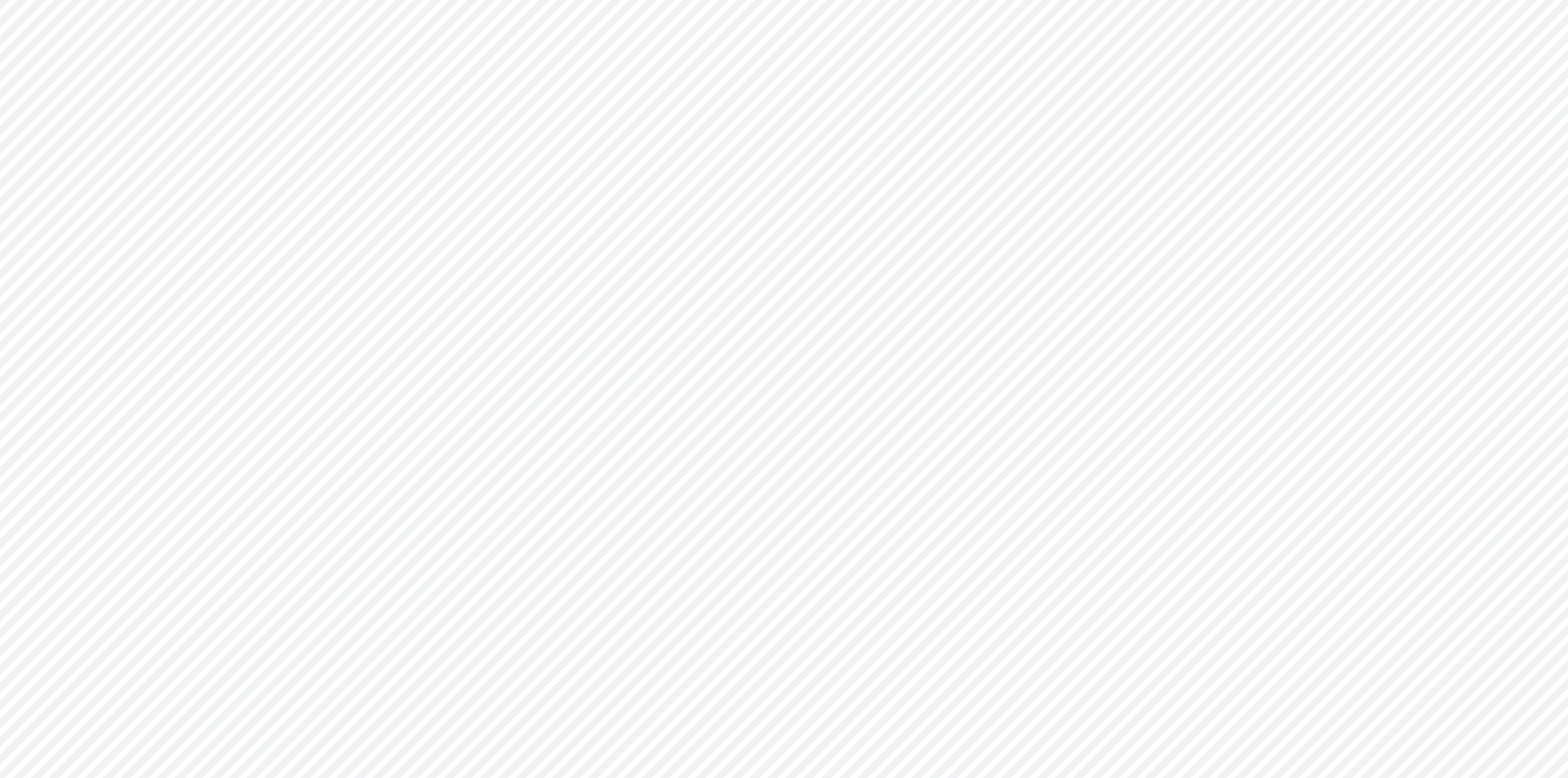
type input "Consolidated All by Month"
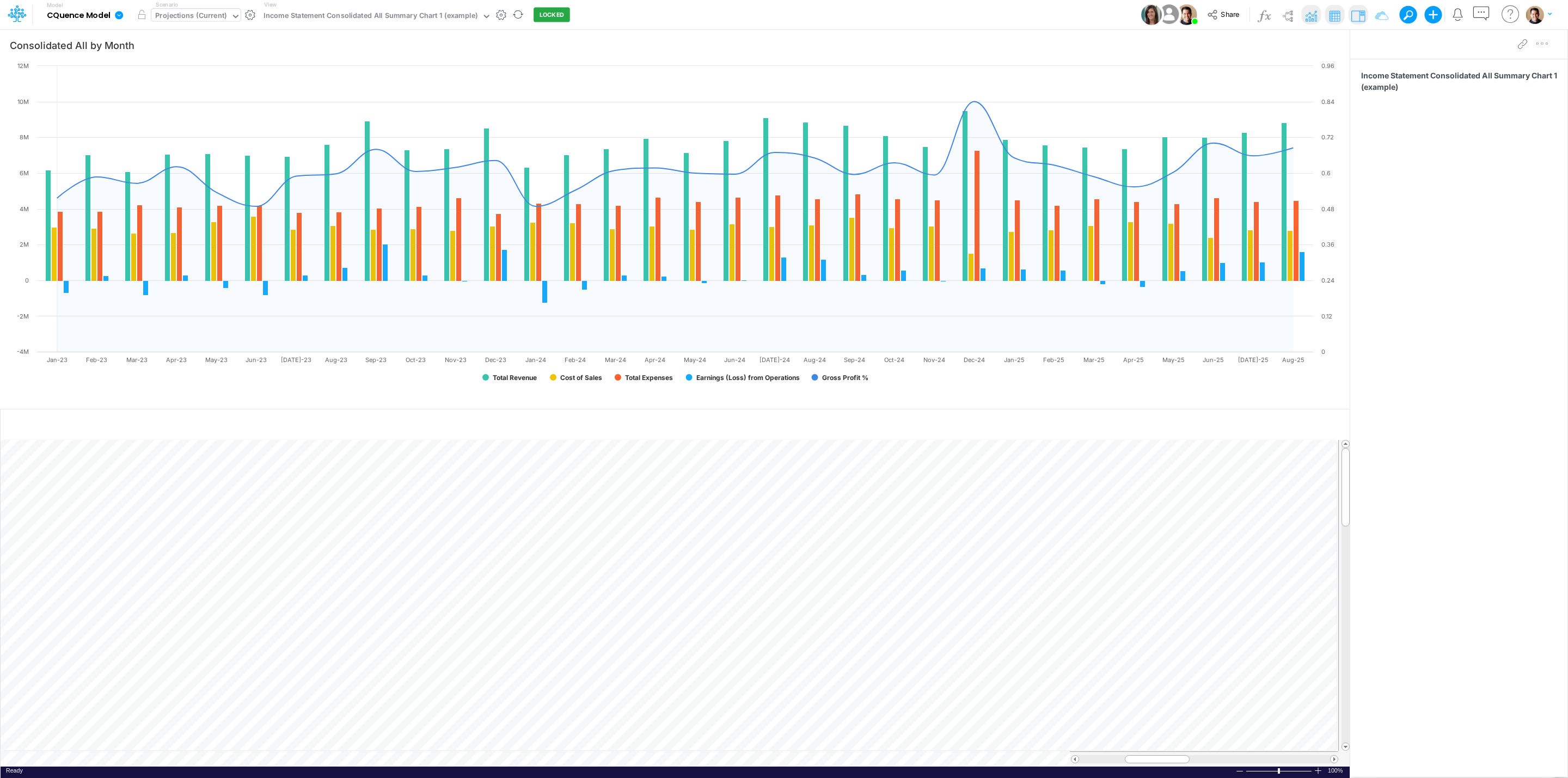
click at [211, 21] on div "Projections (Current)" at bounding box center [190, 17] width 71 height 13
click at [213, 13] on div "Projections (Current)" at bounding box center [190, 17] width 71 height 13
click at [190, 21] on div "Projections (Current)" at bounding box center [190, 17] width 71 height 13
click at [220, 12] on div "Projections (Current)" at bounding box center [190, 17] width 71 height 13
click at [218, 56] on div "2025 Budget Final" at bounding box center [188, 54] width 62 height 10
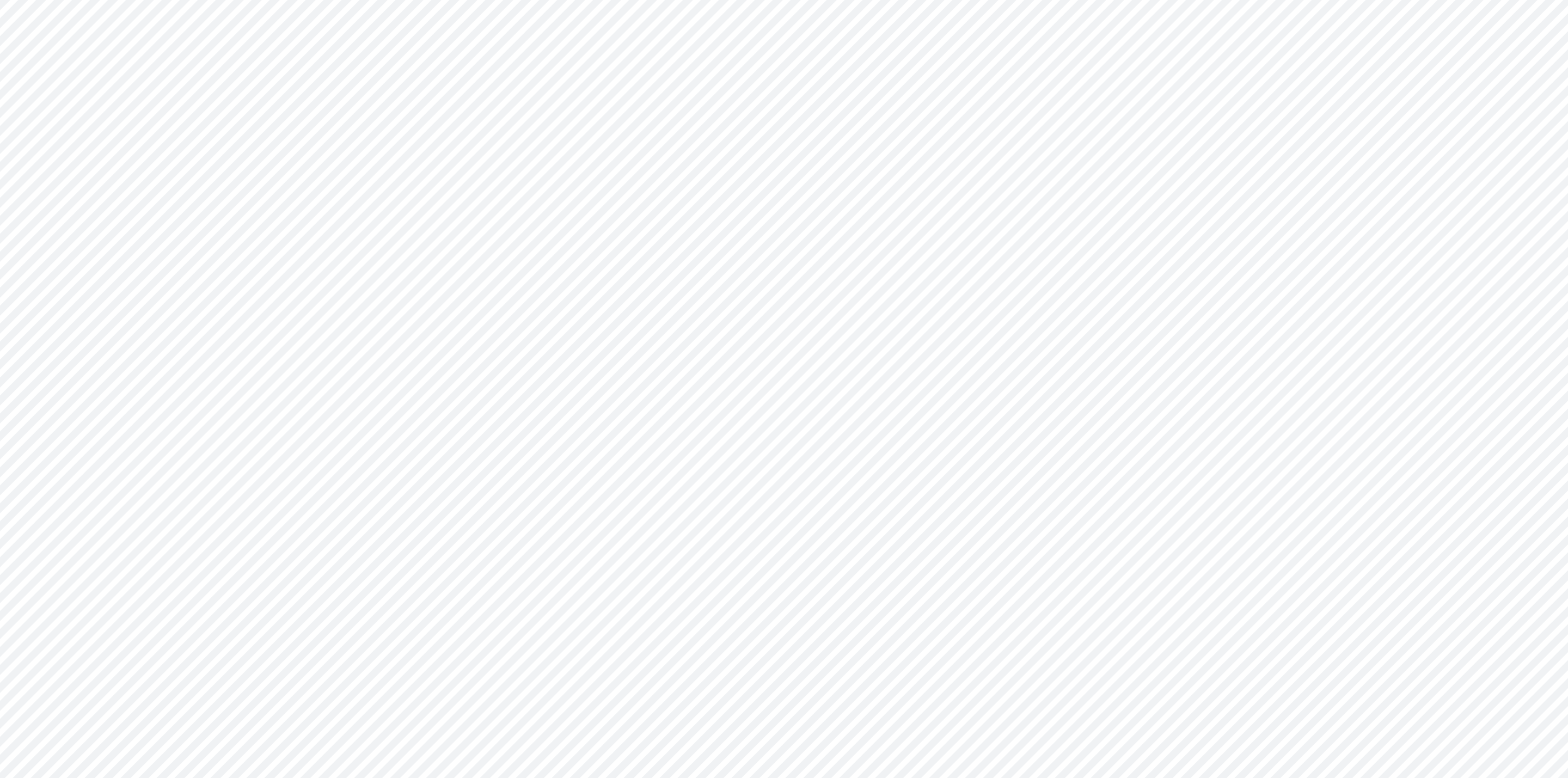
type input "Consolidated All by Month"
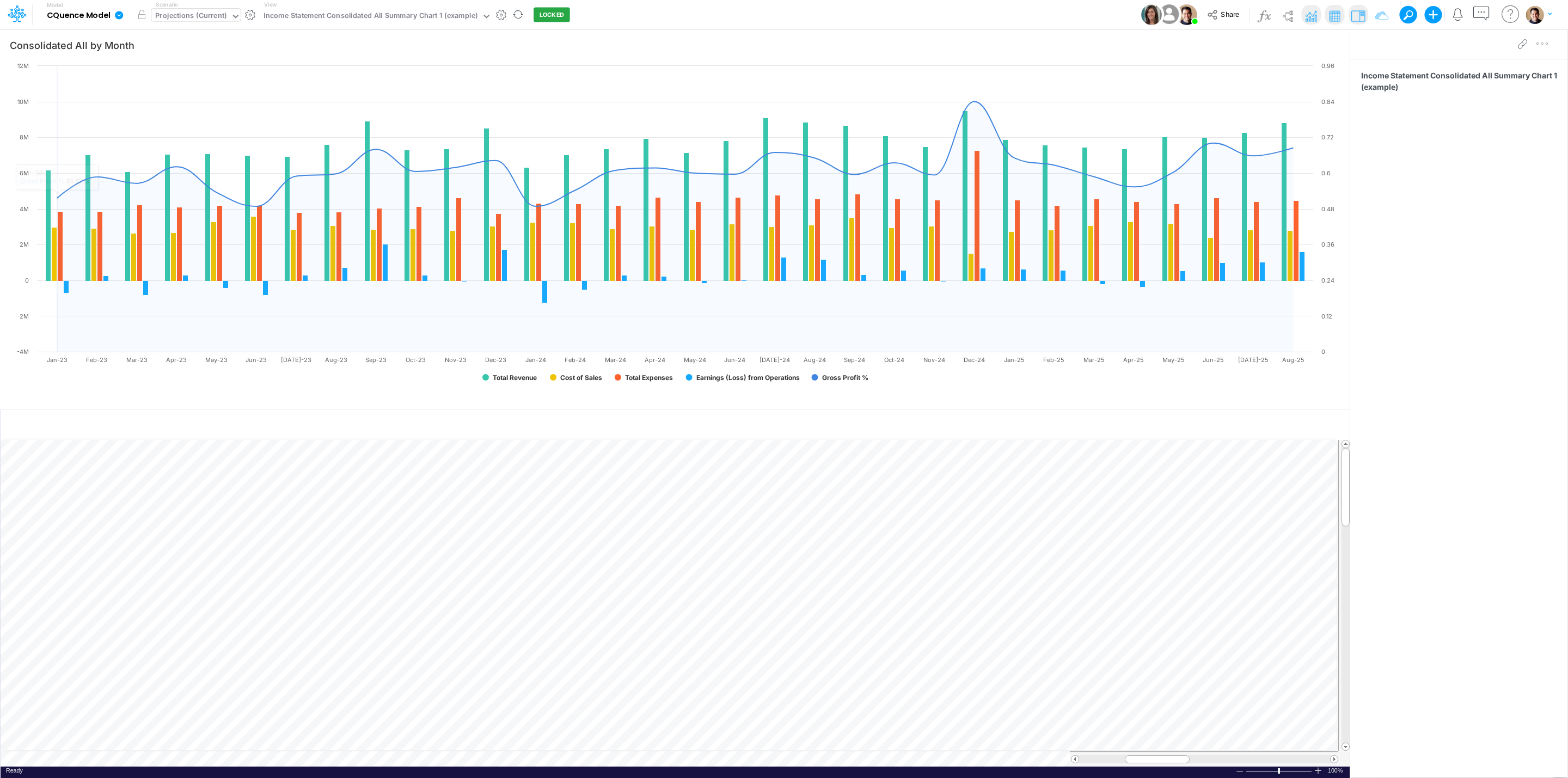
drag, startPoint x: 201, startPoint y: 10, endPoint x: 203, endPoint y: 20, distance: 10.2
click at [201, 10] on div "Projections (Current)" at bounding box center [190, 17] width 71 height 13
click at [222, 53] on div "2025 Budget Final [Snapshot]" at bounding box center [207, 54] width 99 height 10
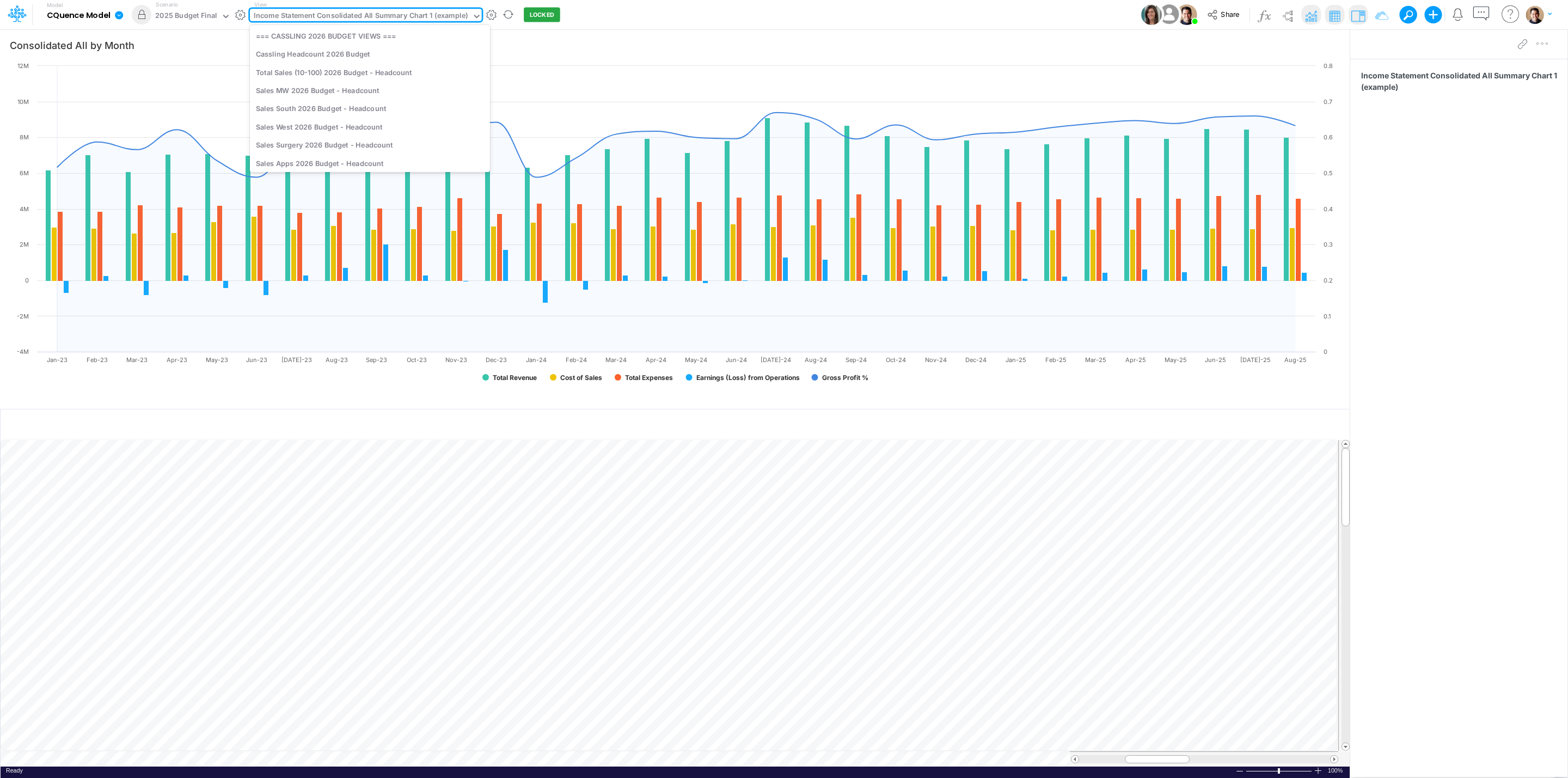
click at [347, 13] on div "Income Statement Consolidated All Summary Chart 1 (example)" at bounding box center [361, 17] width 214 height 13
type input "projec"
click at [140, 12] on button "button" at bounding box center [142, 15] width 20 height 20
click at [304, 13] on div "Income Statement Consolidated All Summary Chart 1 (example)" at bounding box center [361, 17] width 214 height 13
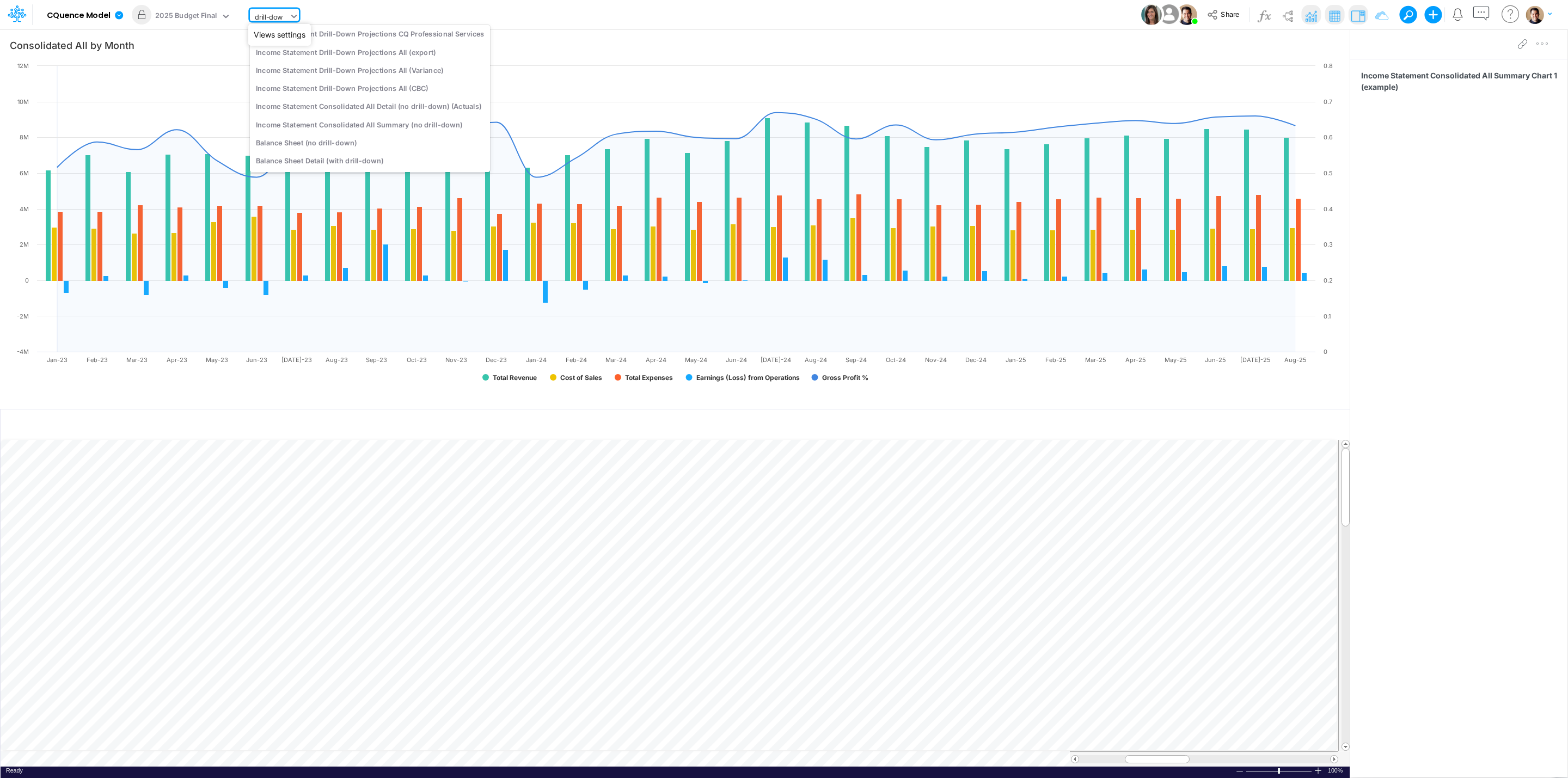
type input "drill-down"
click at [360, 70] on div "Income Statement Drill-Down Projections All" at bounding box center [370, 72] width 240 height 18
